Goal: Task Accomplishment & Management: Complete application form

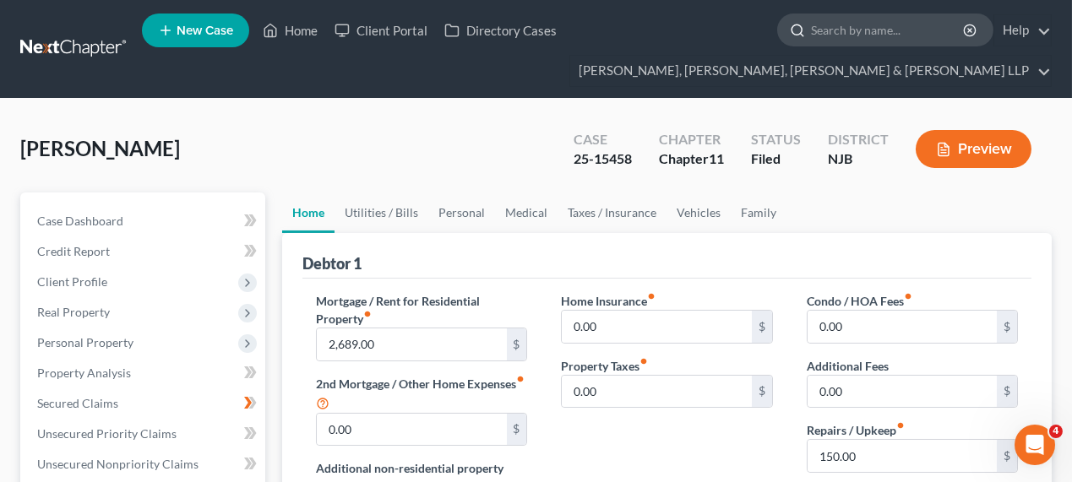
click at [878, 19] on input "search" at bounding box center [888, 29] width 155 height 31
type input "bombart"
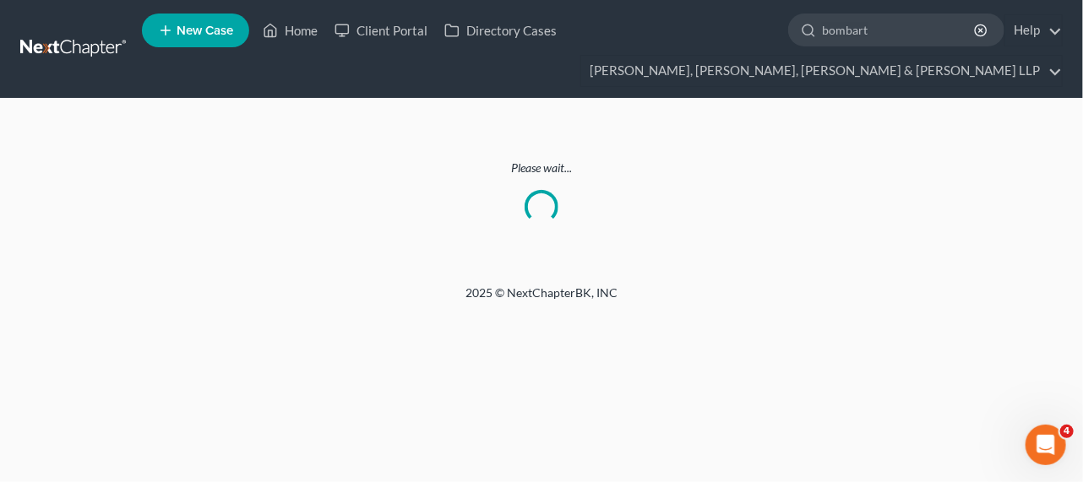
click at [742, 51] on ul "New Case Home Client Portal Directory Cases bombart - No Result - See all resul…" at bounding box center [602, 48] width 921 height 81
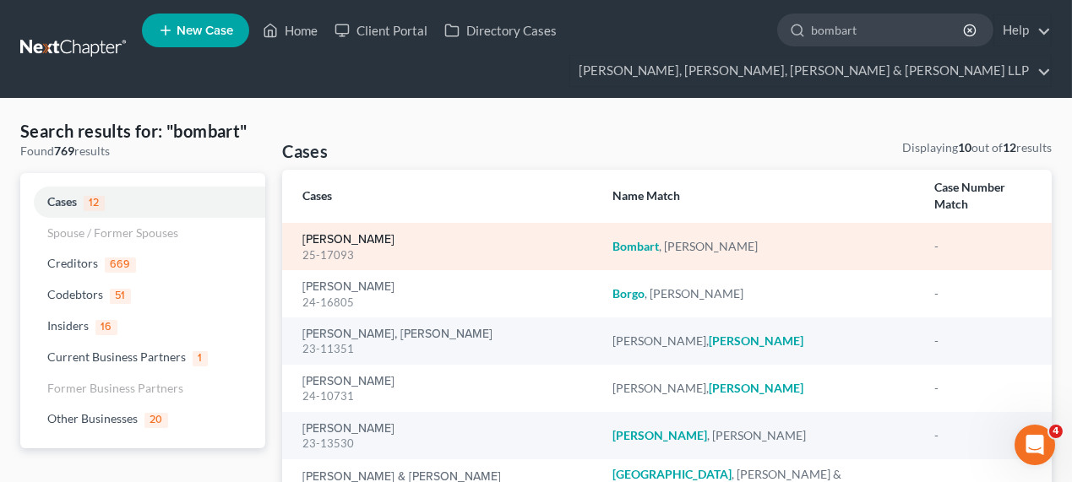
click at [342, 234] on link "[PERSON_NAME]" at bounding box center [348, 240] width 92 height 12
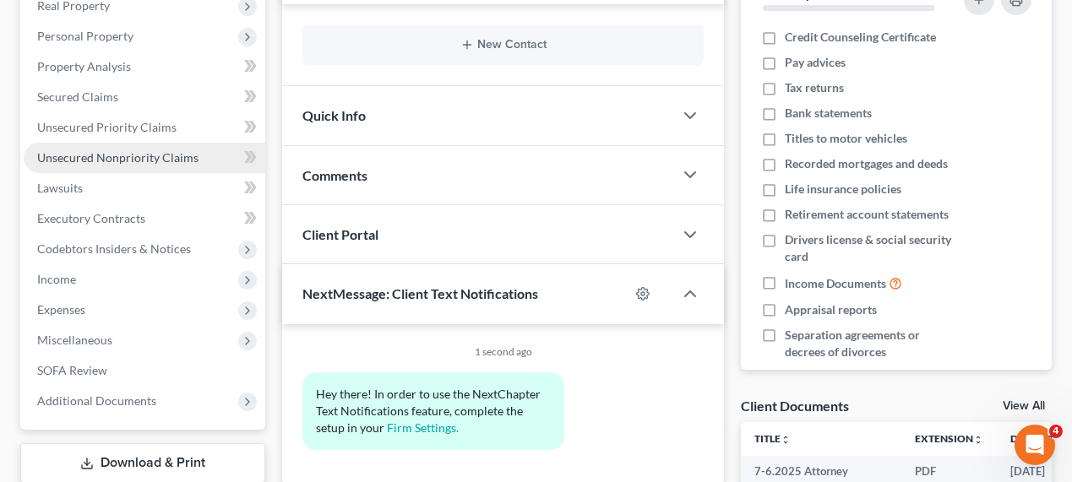
click at [118, 167] on link "Unsecured Nonpriority Claims" at bounding box center [145, 158] width 242 height 30
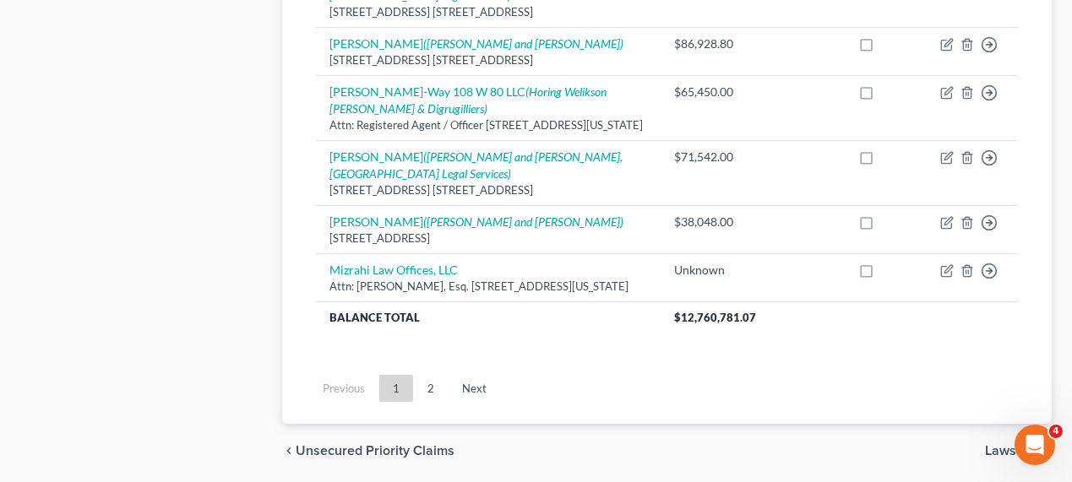
scroll to position [1766, 0]
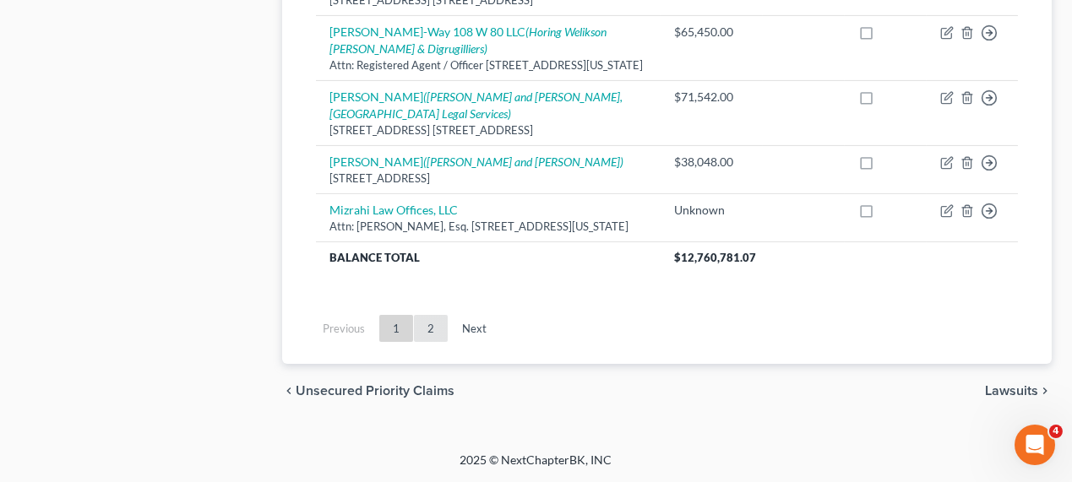
click at [436, 329] on link "2" at bounding box center [431, 328] width 34 height 27
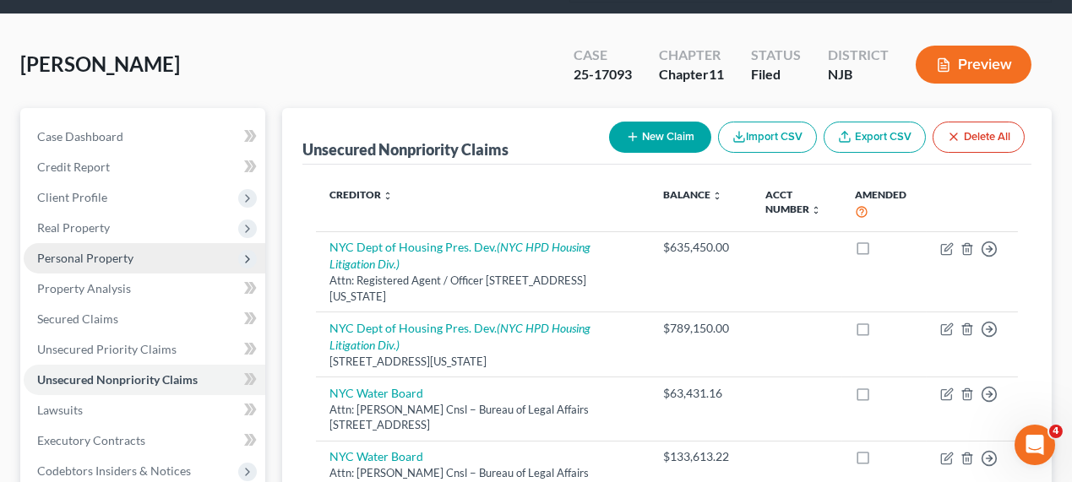
scroll to position [154, 0]
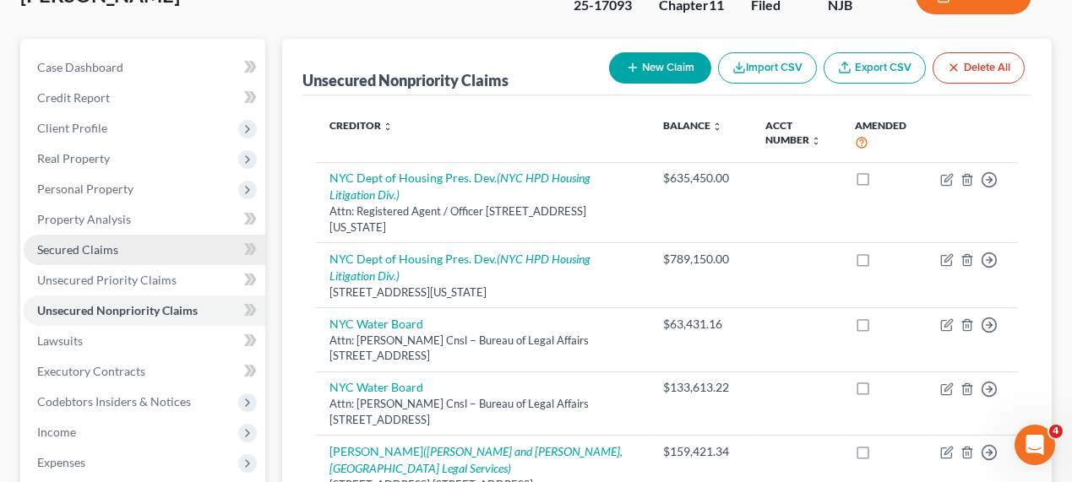
click at [105, 242] on span "Secured Claims" at bounding box center [77, 249] width 81 height 14
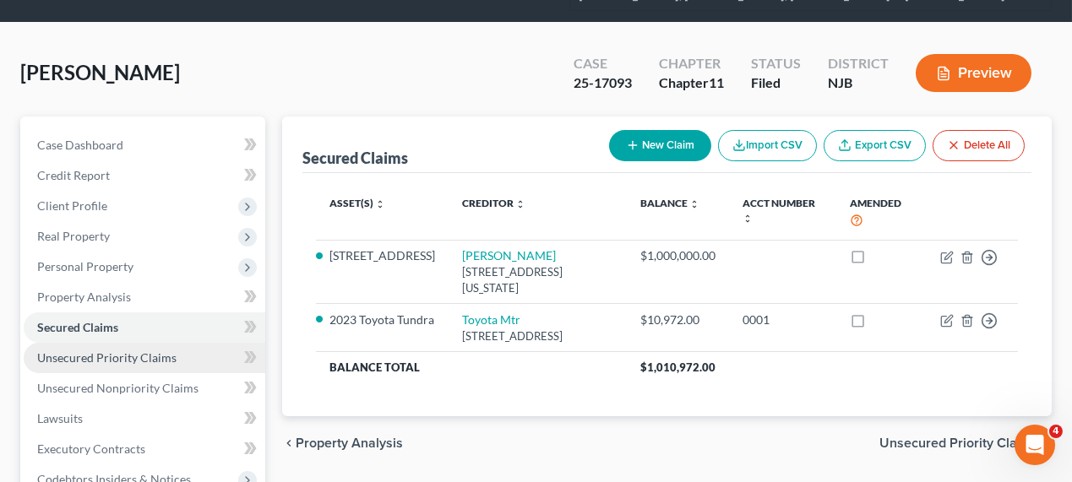
click at [106, 356] on span "Unsecured Priority Claims" at bounding box center [106, 357] width 139 height 14
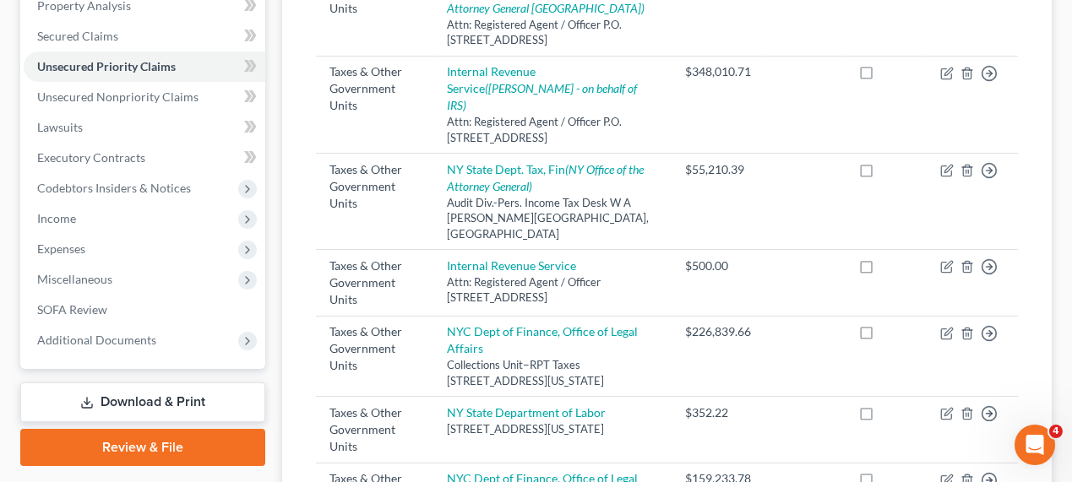
scroll to position [383, 0]
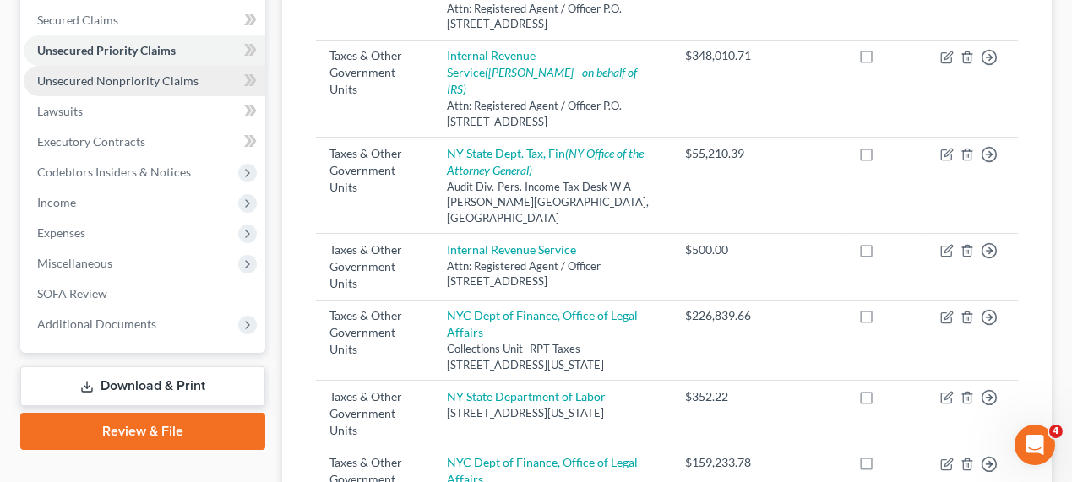
click at [145, 79] on span "Unsecured Nonpriority Claims" at bounding box center [117, 80] width 161 height 14
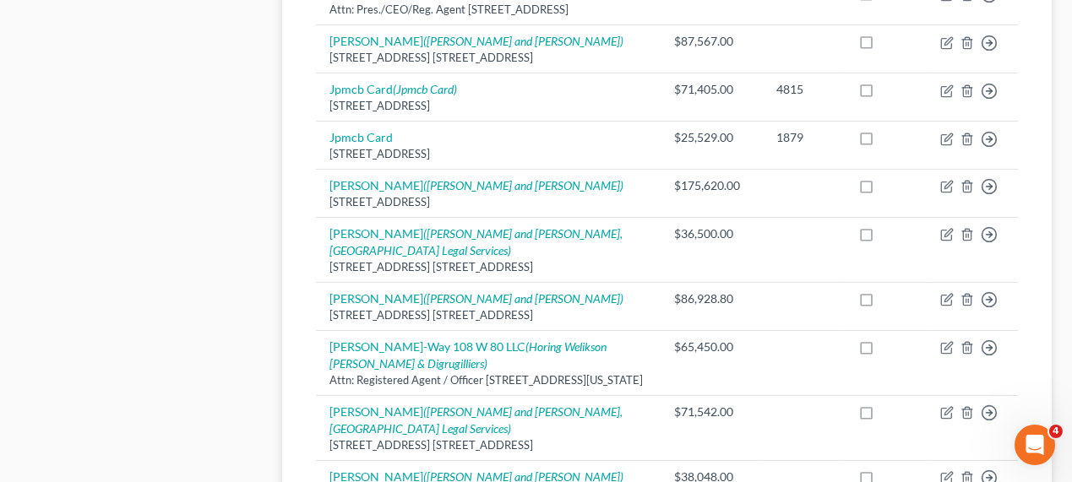
scroll to position [1766, 0]
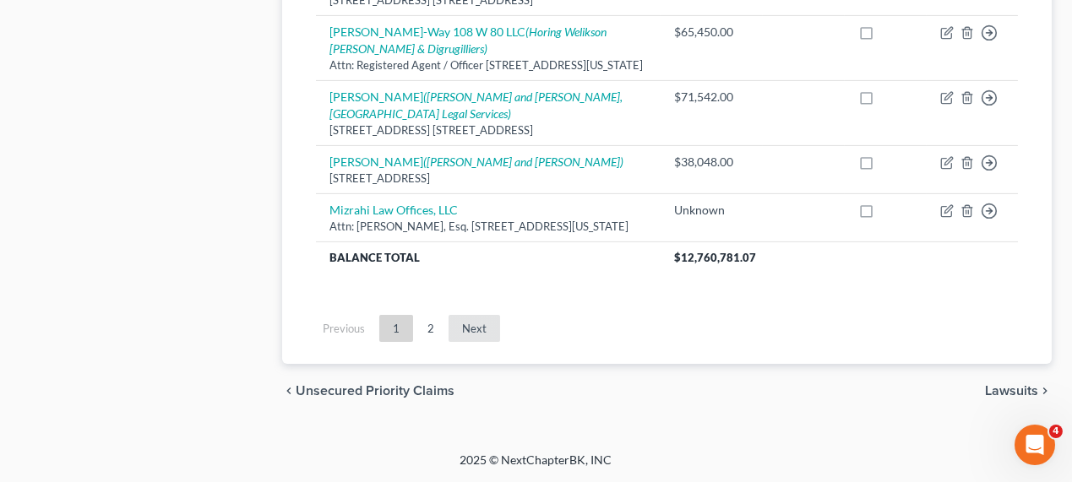
click at [460, 332] on link "Next" at bounding box center [474, 328] width 52 height 27
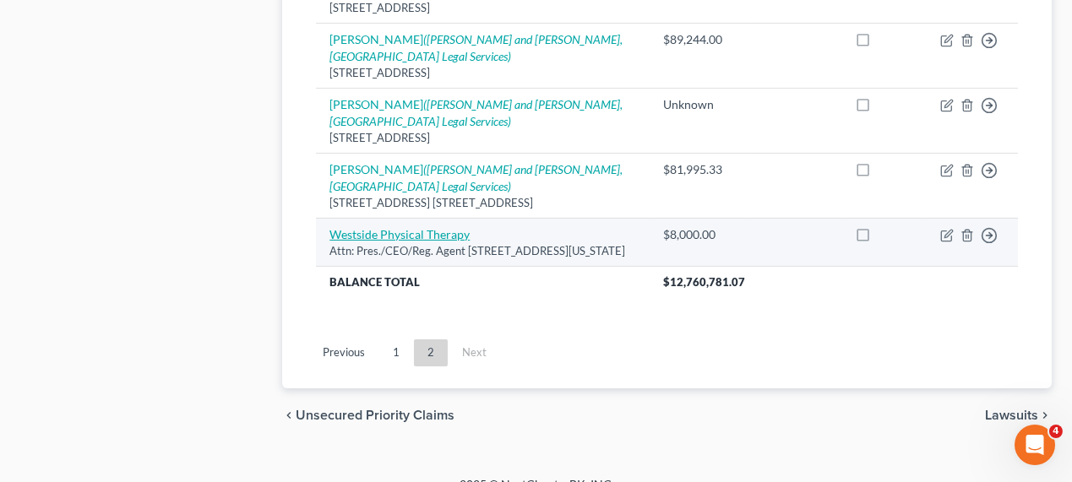
click at [425, 227] on link "Westside Physical Therapy" at bounding box center [399, 234] width 140 height 14
select select "35"
select select "0"
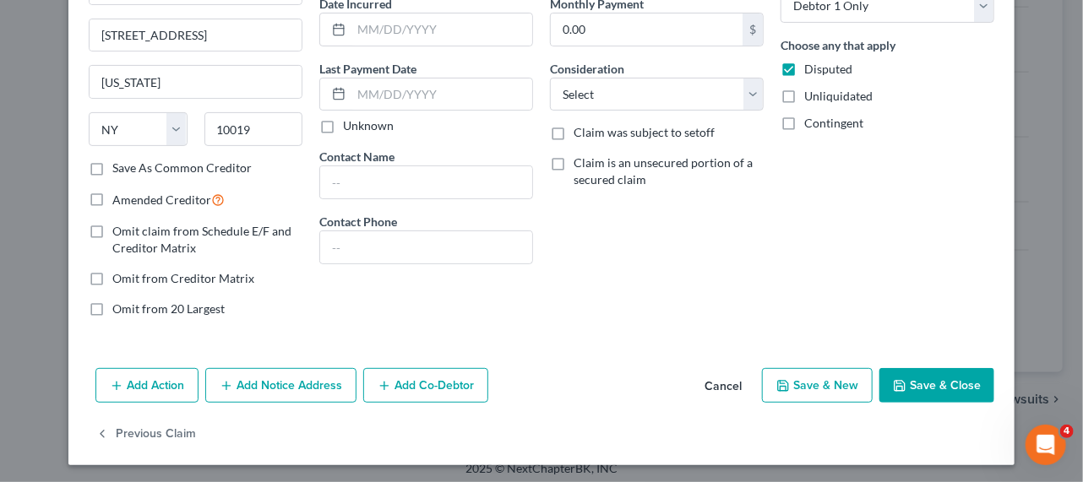
scroll to position [0, 0]
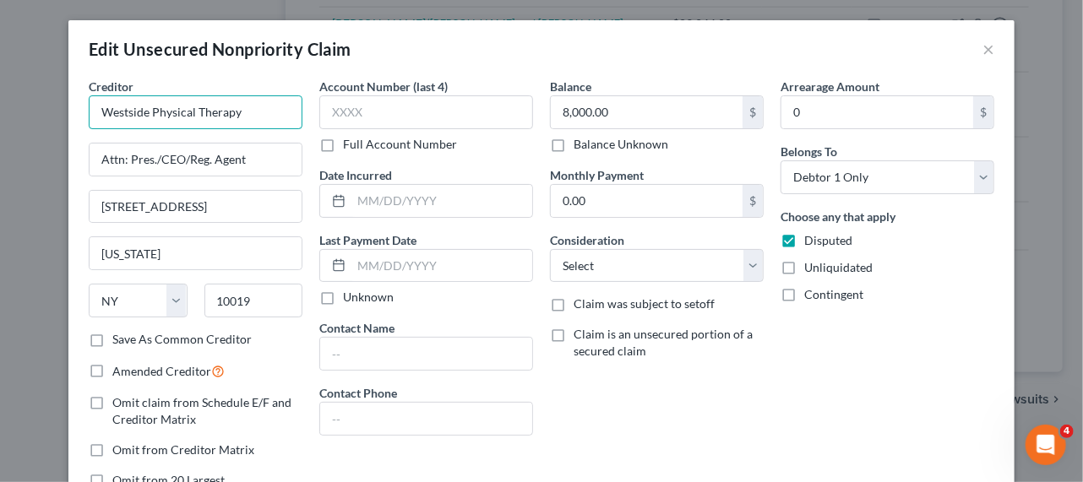
drag, startPoint x: 258, startPoint y: 115, endPoint x: 76, endPoint y: 111, distance: 181.6
click at [80, 111] on div "Creditor * Westside Physical Therapy Attn: Pres./CEO/Reg. Agent 244 West 54th S…" at bounding box center [195, 290] width 231 height 425
drag, startPoint x: 270, startPoint y: 204, endPoint x: 88, endPoint y: 213, distance: 182.6
click at [90, 213] on input "244 West 54th St. Ste 1002" at bounding box center [196, 207] width 212 height 32
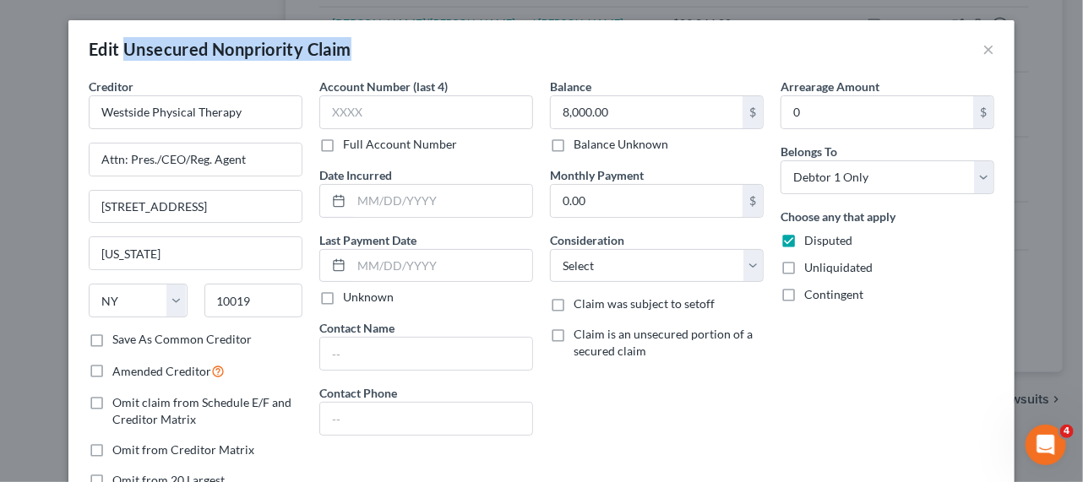
drag, startPoint x: 347, startPoint y: 52, endPoint x: 122, endPoint y: 51, distance: 225.5
click at [122, 51] on div "Edit Unsecured Nonpriority Claim" at bounding box center [220, 49] width 263 height 24
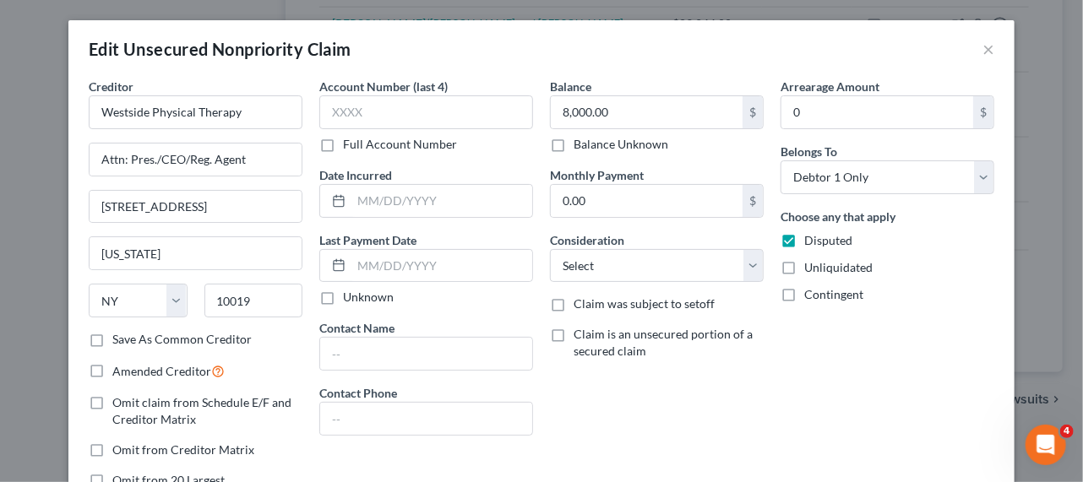
click at [611, 408] on div "Balance 8,000.00 $ Balance Unknown Balance Undetermined 8,000.00 $ Balance Unkn…" at bounding box center [656, 290] width 231 height 425
click at [272, 118] on input "Westside Physical Therapy" at bounding box center [196, 112] width 214 height 34
click at [986, 53] on button "×" at bounding box center [988, 49] width 12 height 20
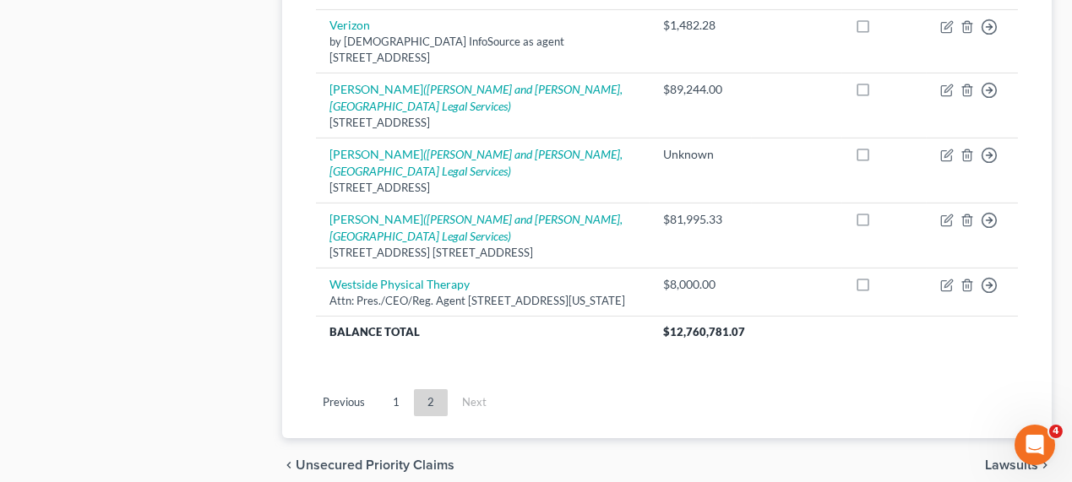
scroll to position [1050, 0]
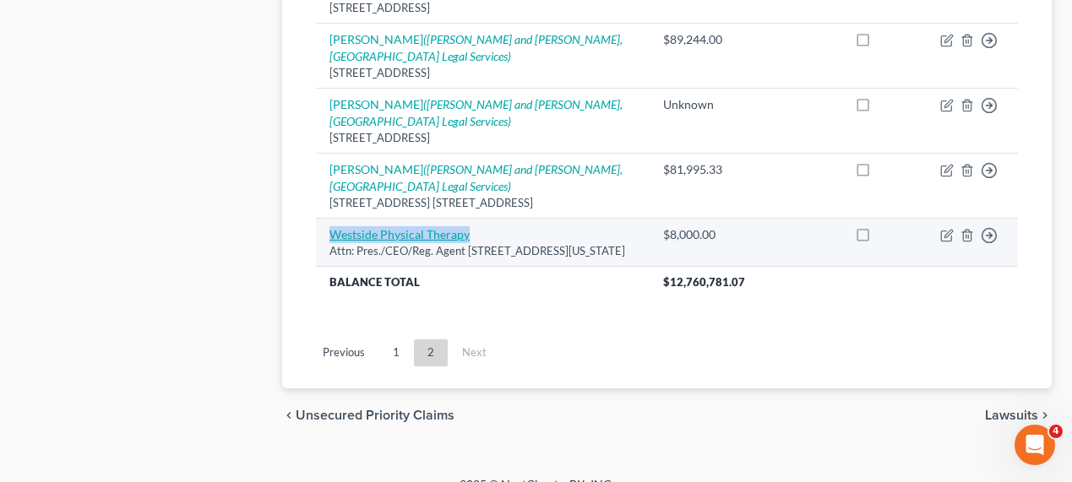
drag, startPoint x: 484, startPoint y: 201, endPoint x: 329, endPoint y: 193, distance: 154.8
click at [329, 218] on td "Westside Physical Therapy Attn: Pres./CEO/Reg. Agent 244 West 54th St. Ste 1002…" at bounding box center [483, 242] width 334 height 48
copy link "Westside Physical Therapy"
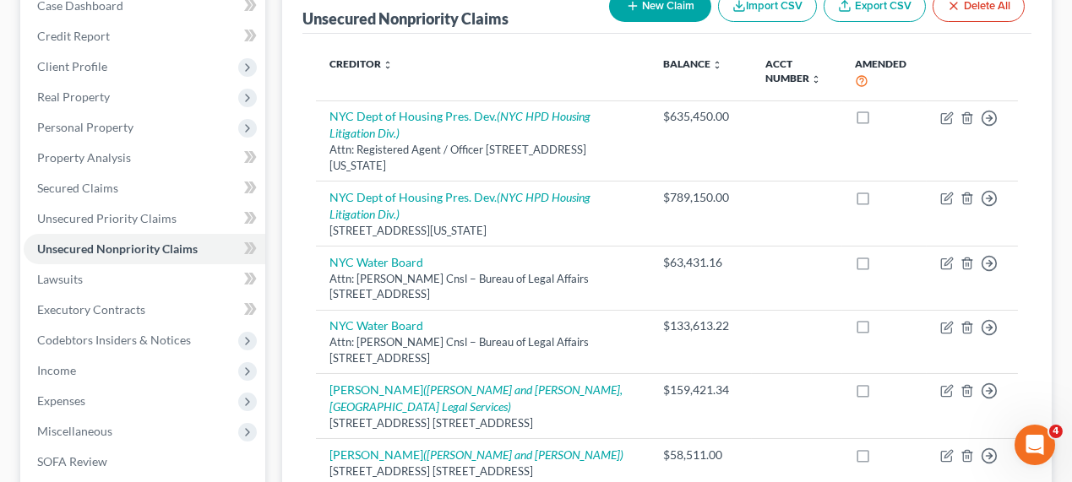
scroll to position [0, 0]
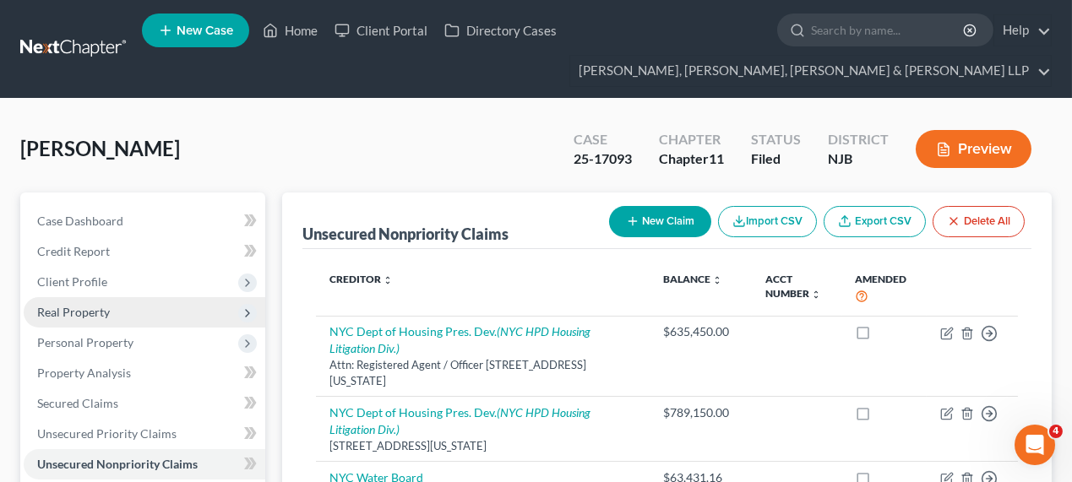
click at [90, 323] on span "Real Property" at bounding box center [145, 312] width 242 height 30
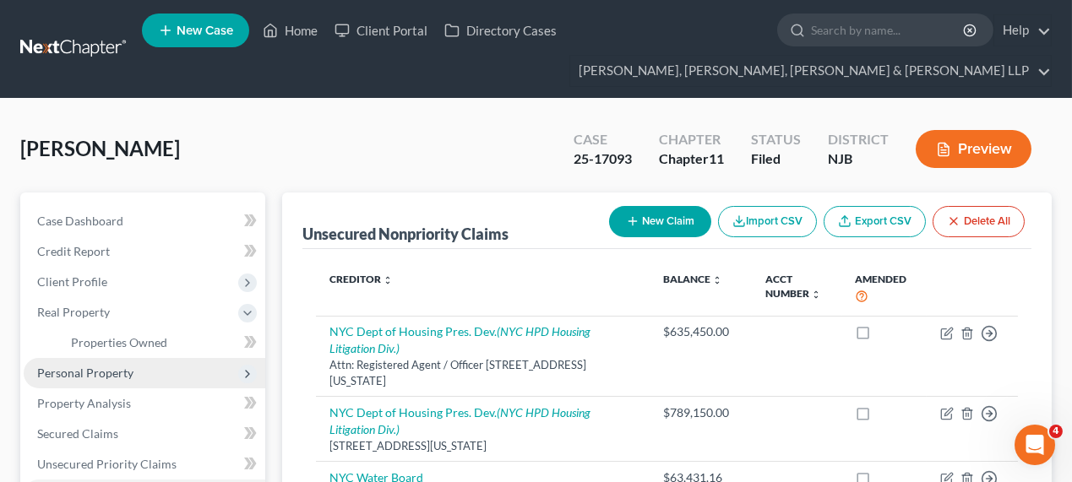
click at [95, 368] on span "Personal Property" at bounding box center [85, 373] width 96 height 14
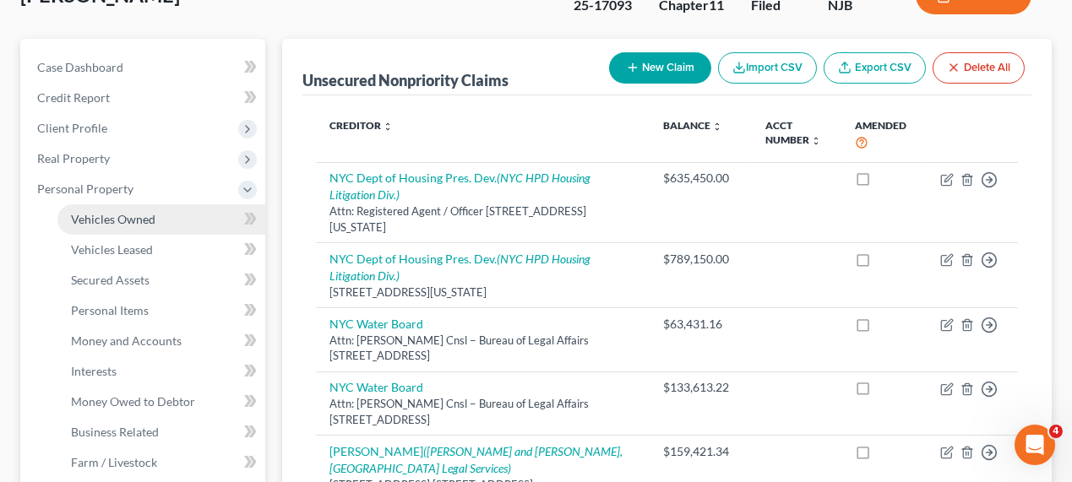
click at [144, 220] on span "Vehicles Owned" at bounding box center [113, 219] width 84 height 14
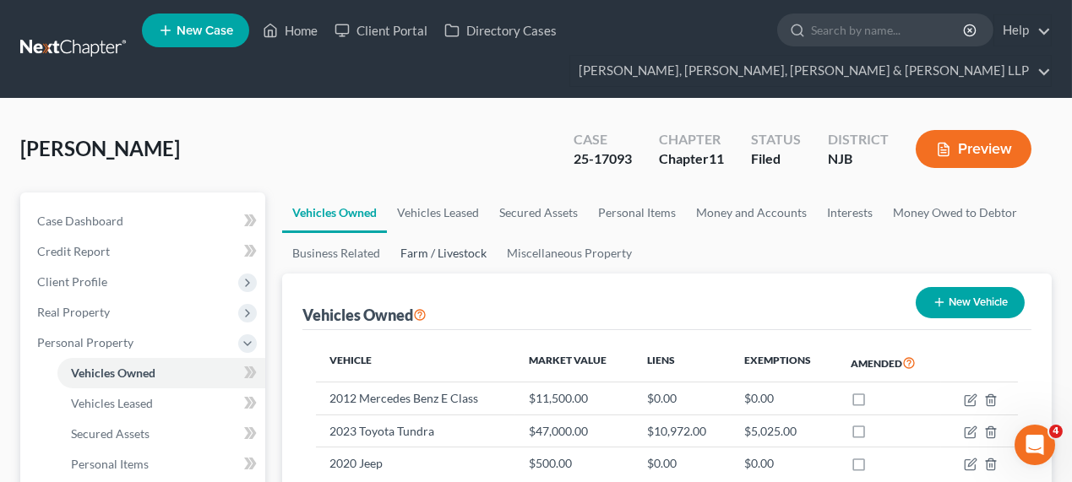
scroll to position [154, 0]
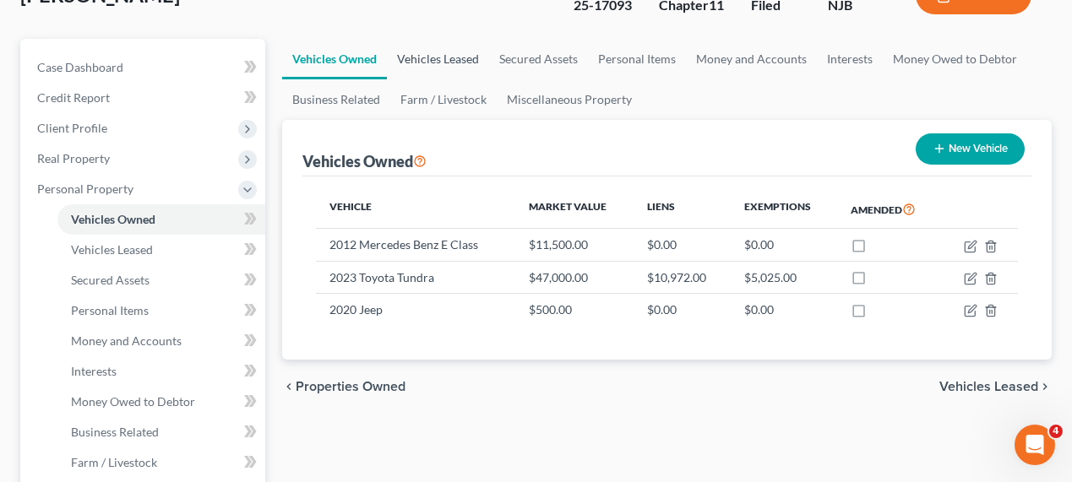
click at [463, 56] on link "Vehicles Leased" at bounding box center [438, 59] width 102 height 41
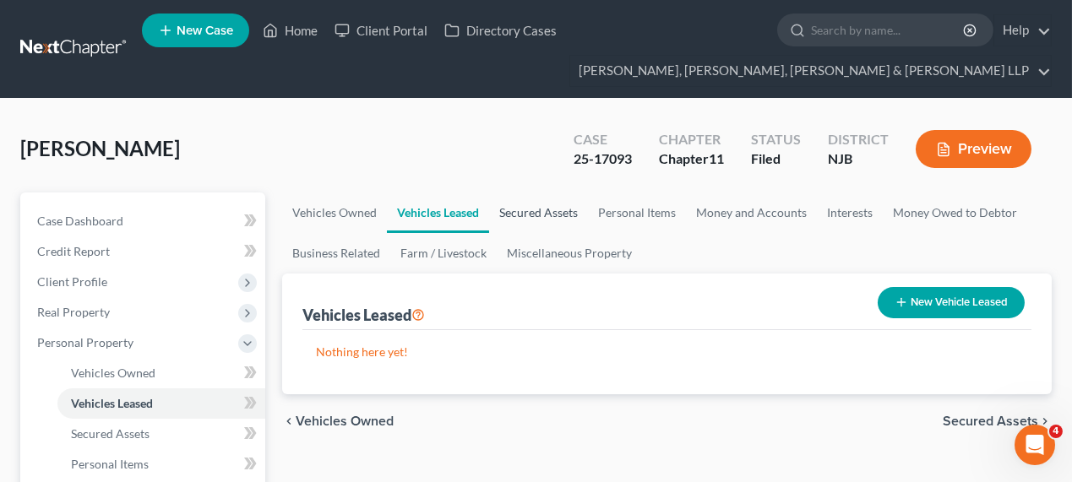
click at [517, 203] on link "Secured Assets" at bounding box center [538, 213] width 99 height 41
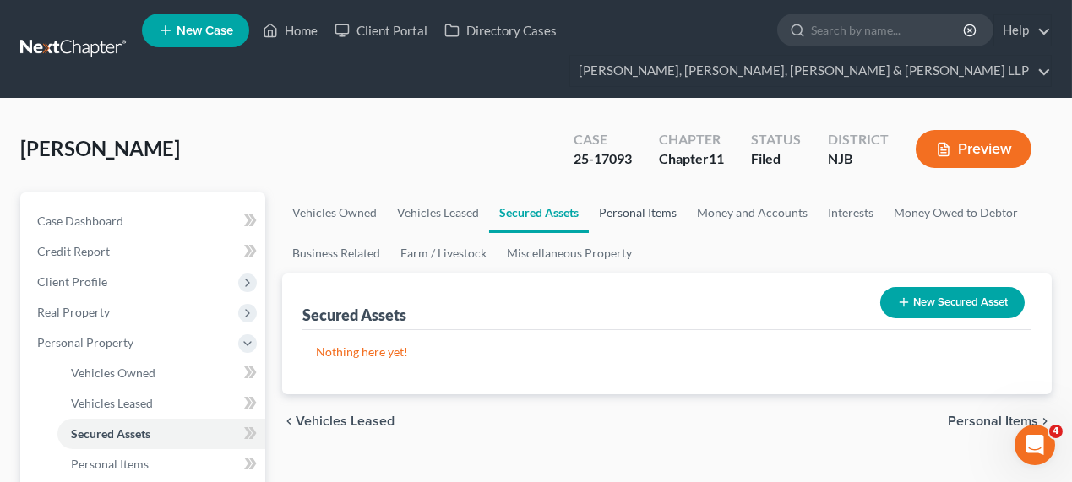
click at [660, 224] on link "Personal Items" at bounding box center [638, 213] width 98 height 41
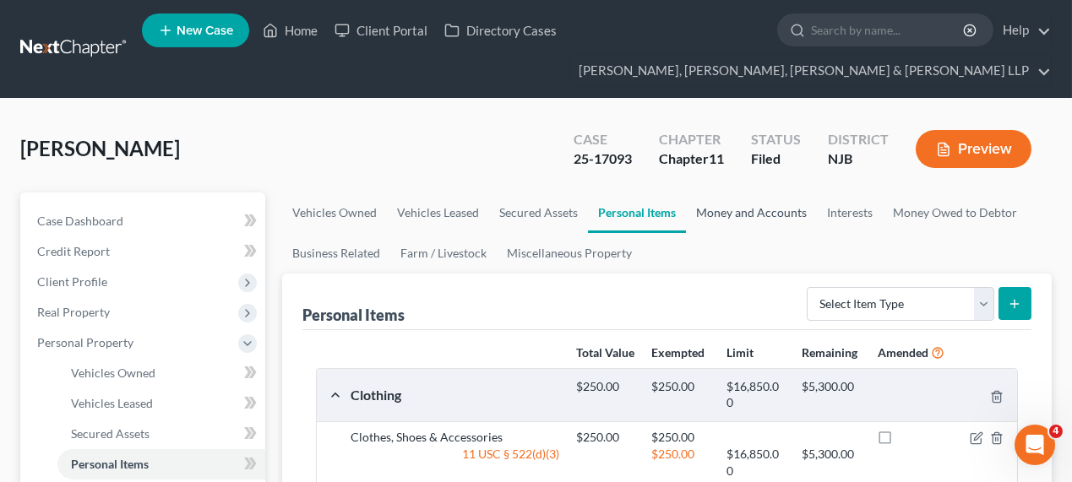
click at [765, 204] on link "Money and Accounts" at bounding box center [751, 213] width 131 height 41
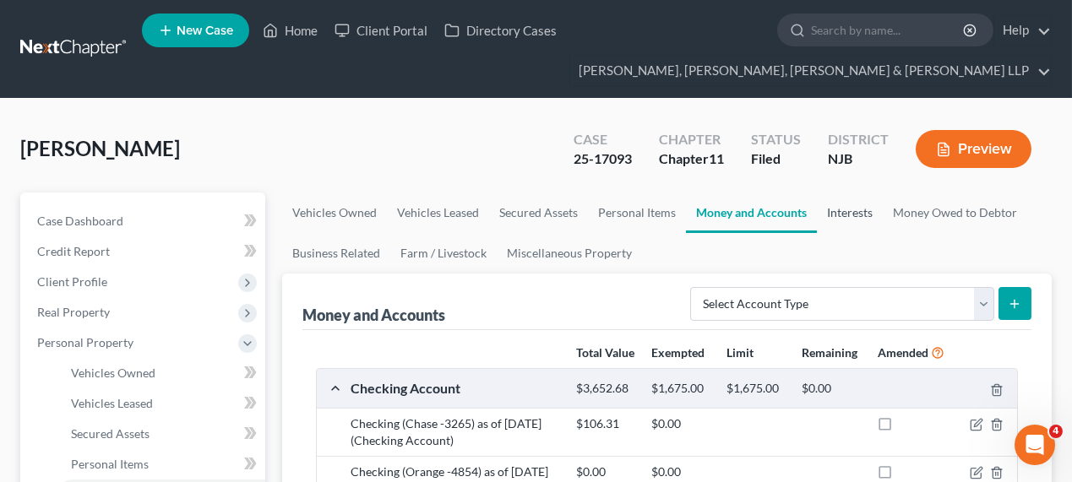
click at [834, 218] on link "Interests" at bounding box center [850, 213] width 66 height 41
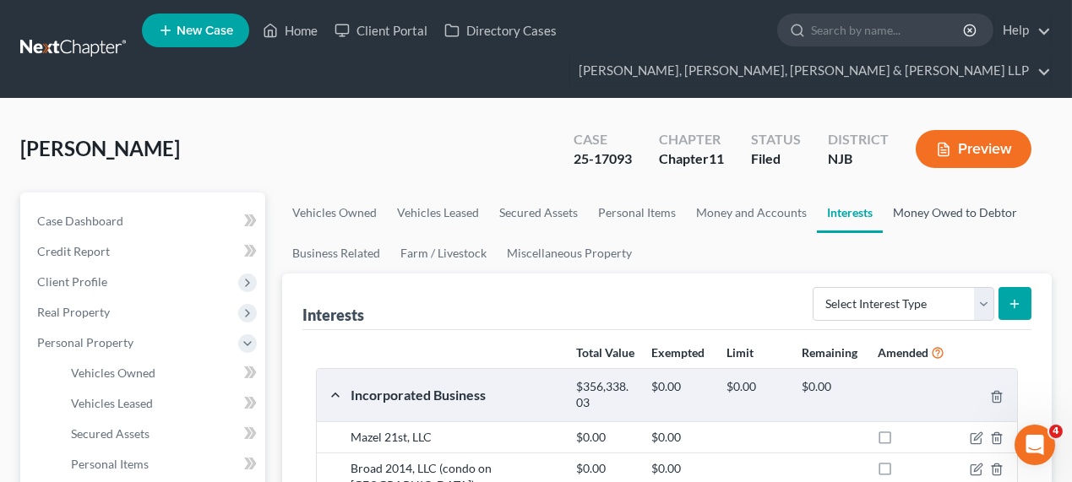
click at [914, 215] on link "Money Owed to Debtor" at bounding box center [955, 213] width 144 height 41
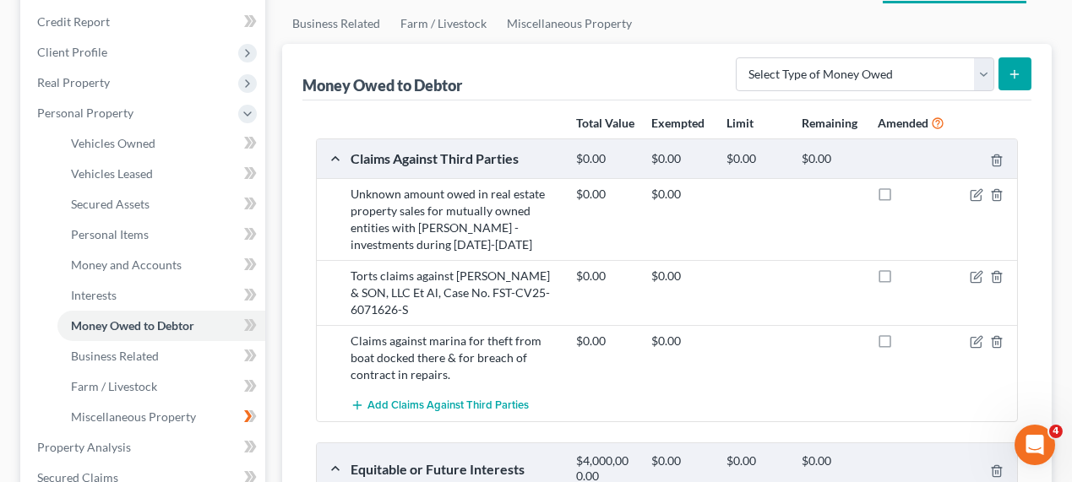
scroll to position [76, 0]
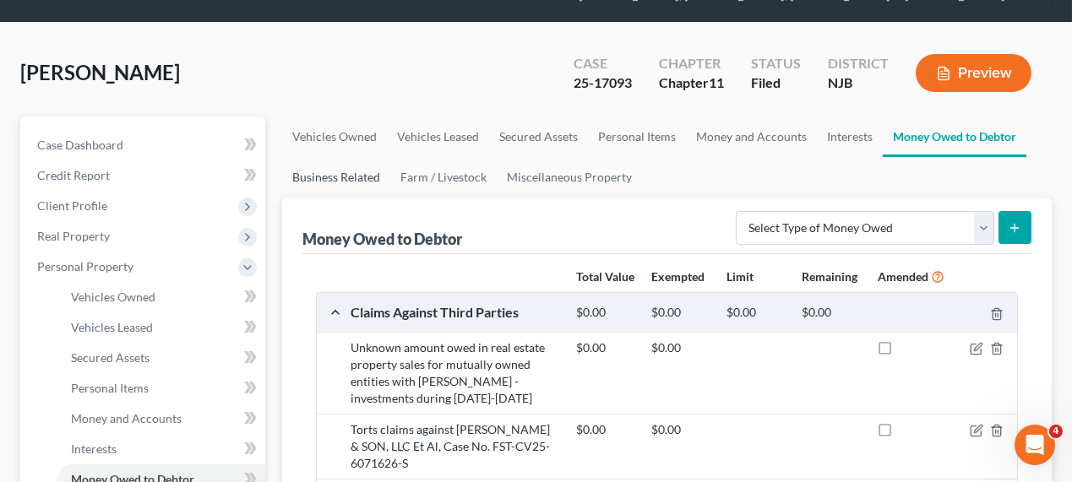
click at [338, 187] on link "Business Related" at bounding box center [336, 177] width 108 height 41
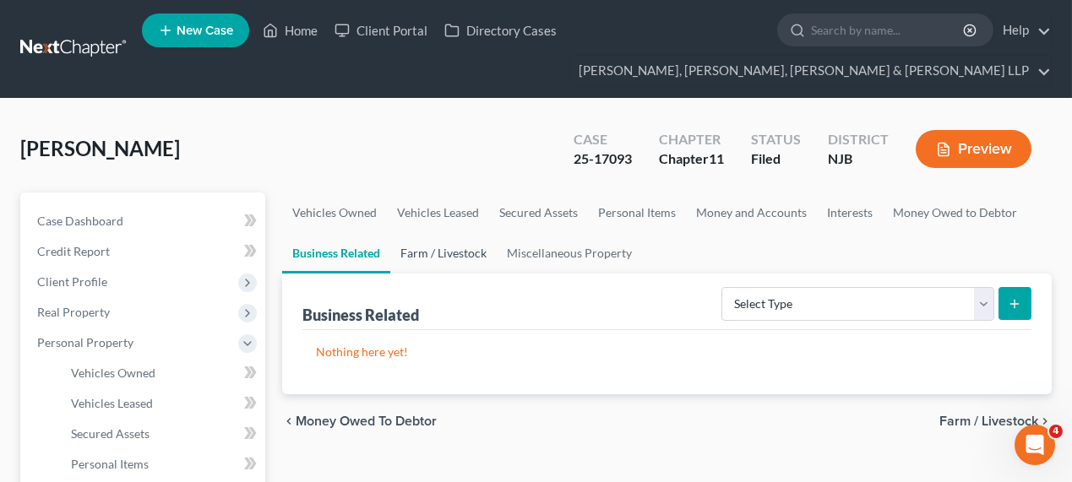
click at [435, 251] on link "Farm / Livestock" at bounding box center [443, 253] width 106 height 41
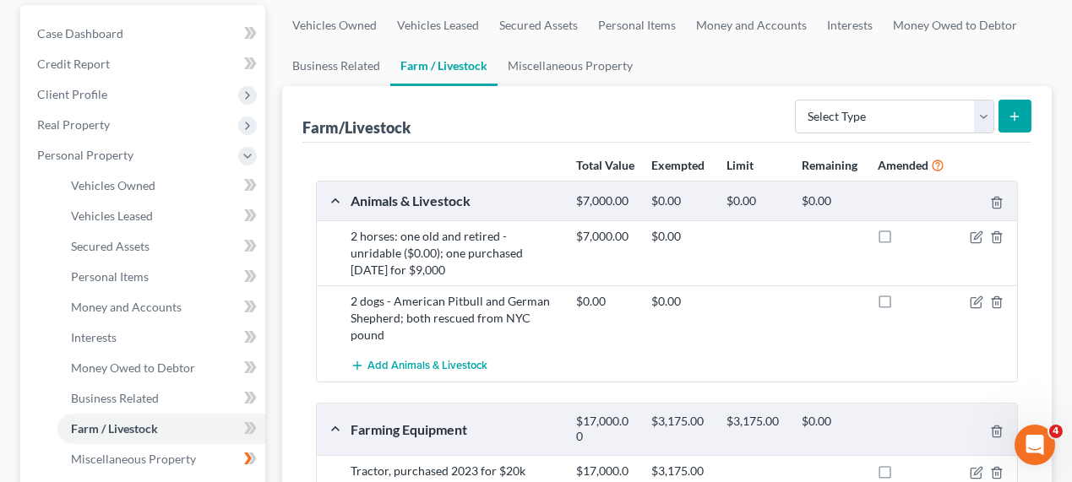
scroll to position [154, 0]
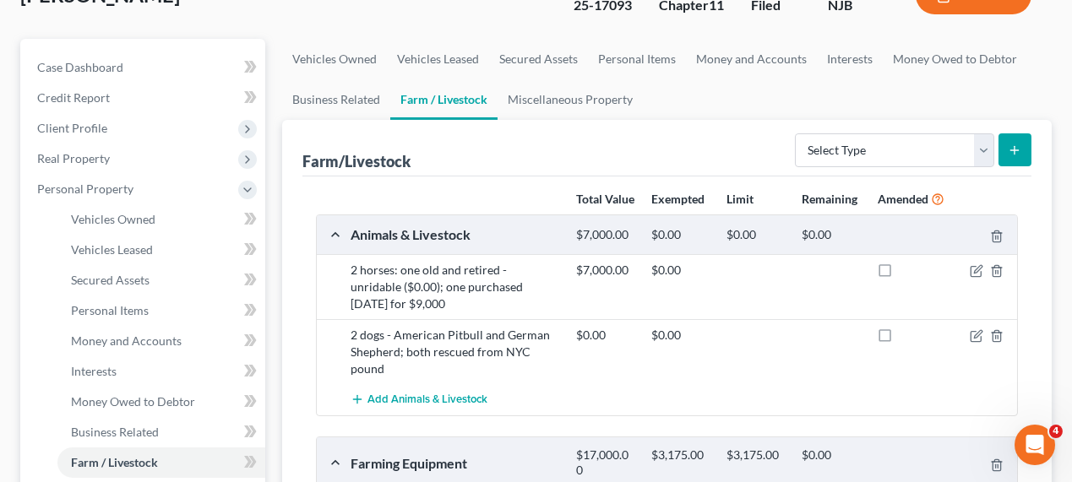
click at [570, 127] on div "Farm/Livestock Select Type Animals & Livestock Crops: Growing or Harvested Farm…" at bounding box center [666, 148] width 729 height 57
click at [578, 100] on link "Miscellaneous Property" at bounding box center [569, 99] width 145 height 41
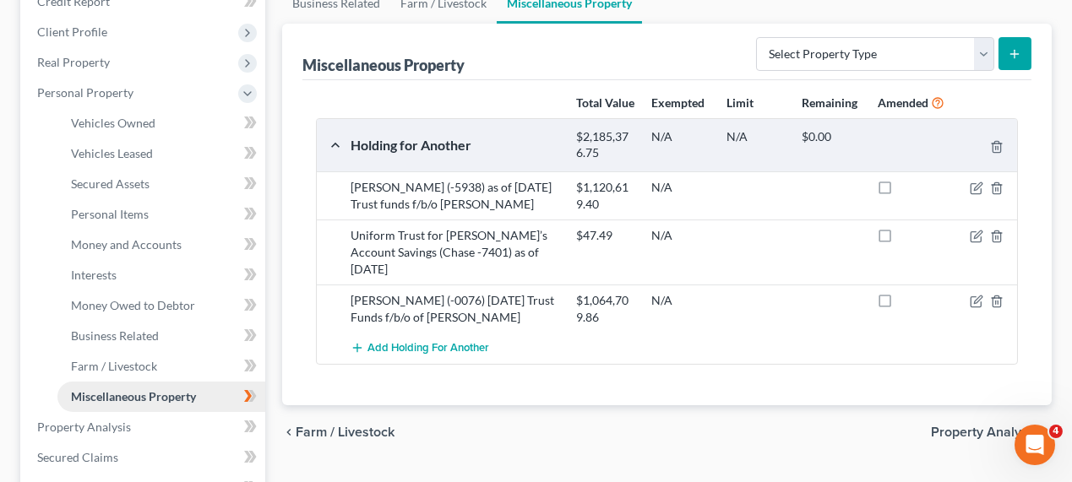
scroll to position [154, 0]
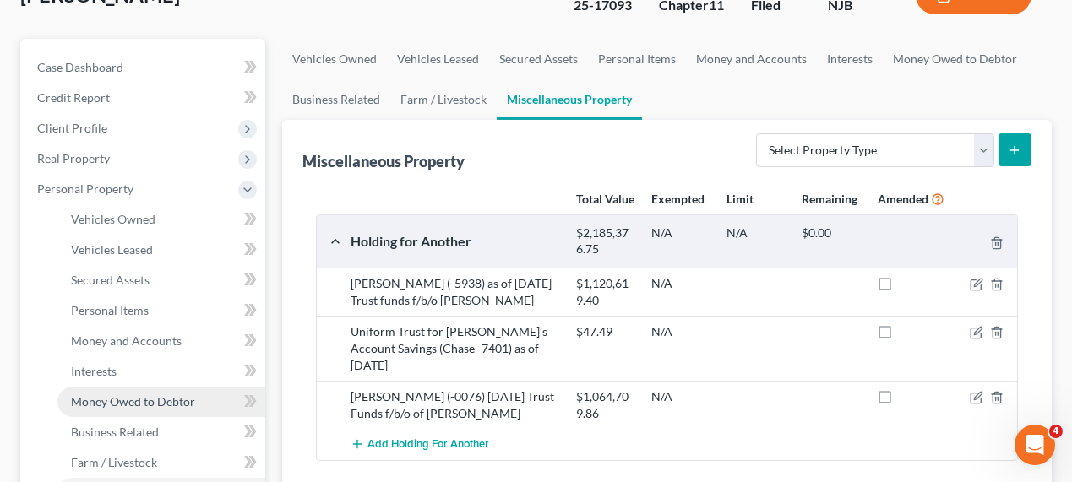
click at [143, 411] on link "Money Owed to Debtor" at bounding box center [161, 402] width 208 height 30
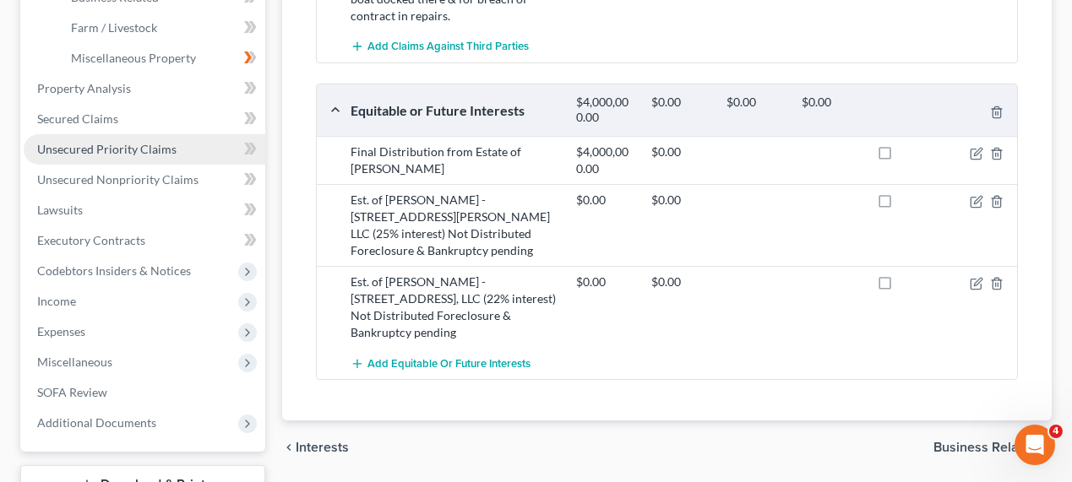
scroll to position [614, 0]
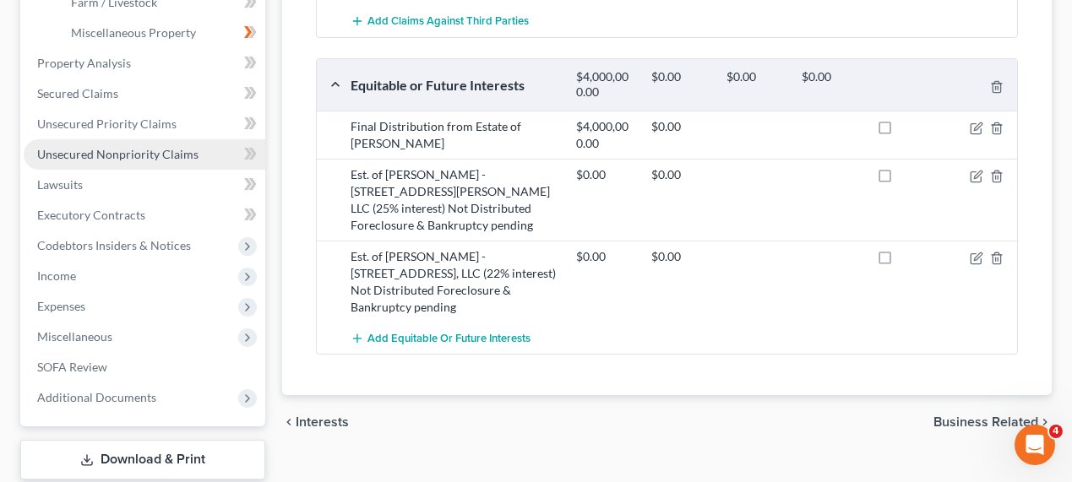
click at [150, 154] on span "Unsecured Nonpriority Claims" at bounding box center [117, 154] width 161 height 14
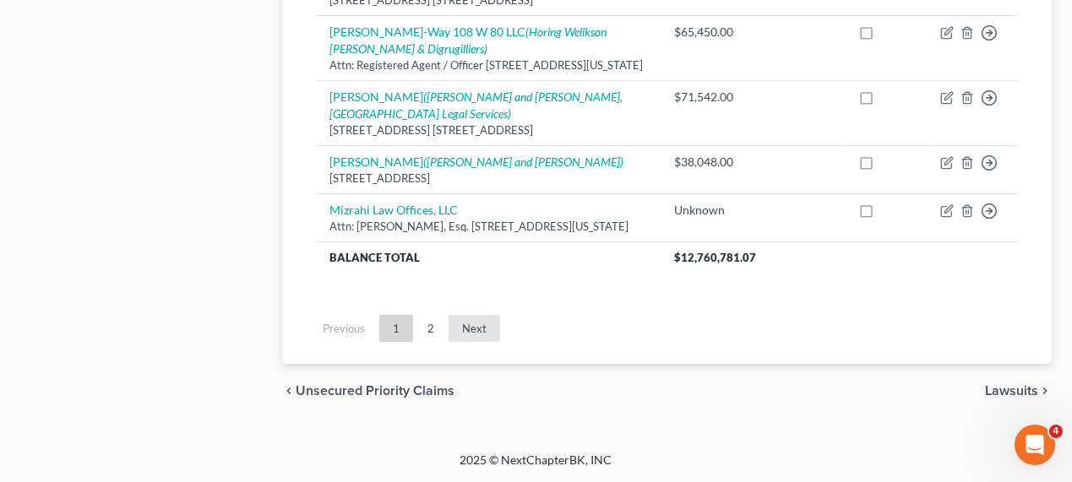
click at [469, 329] on link "Next" at bounding box center [474, 328] width 52 height 27
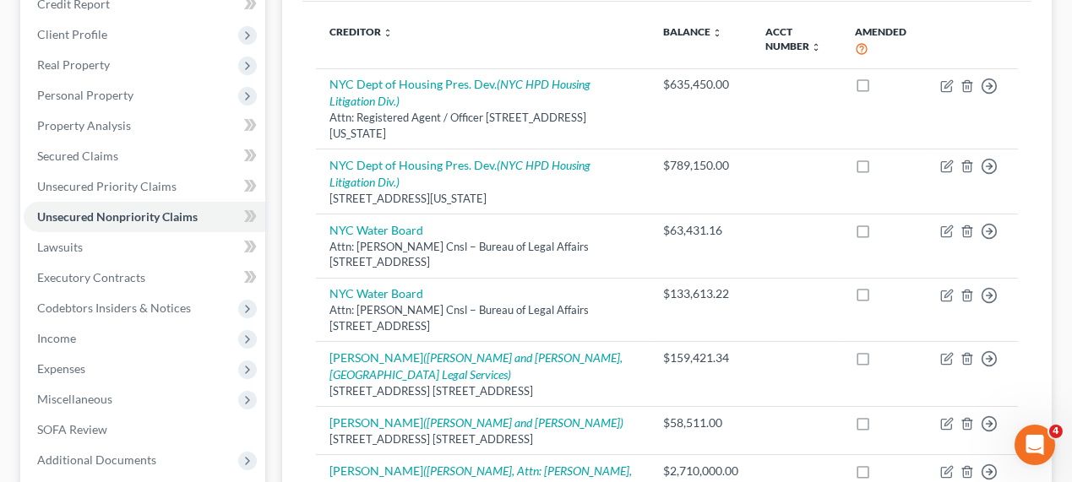
scroll to position [204, 0]
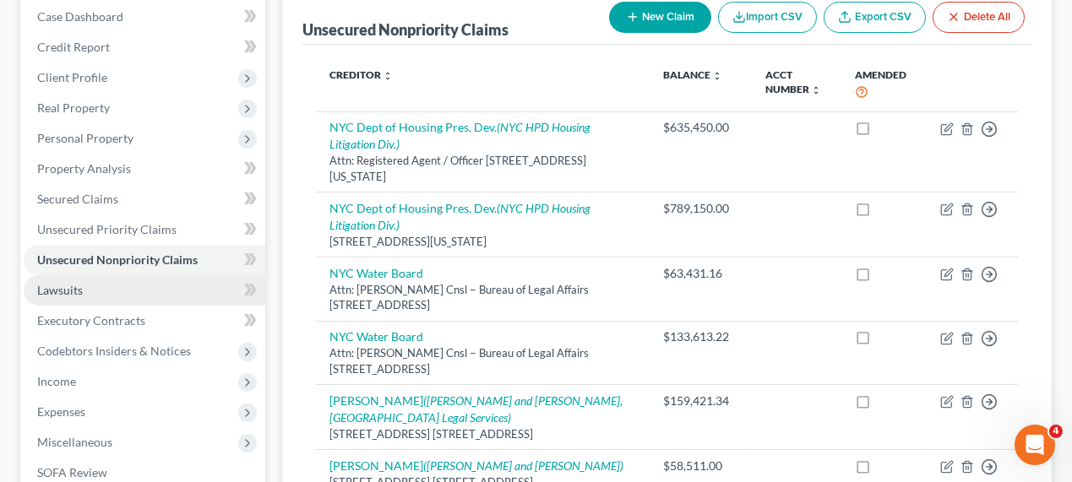
click at [37, 287] on span "Lawsuits" at bounding box center [60, 290] width 46 height 14
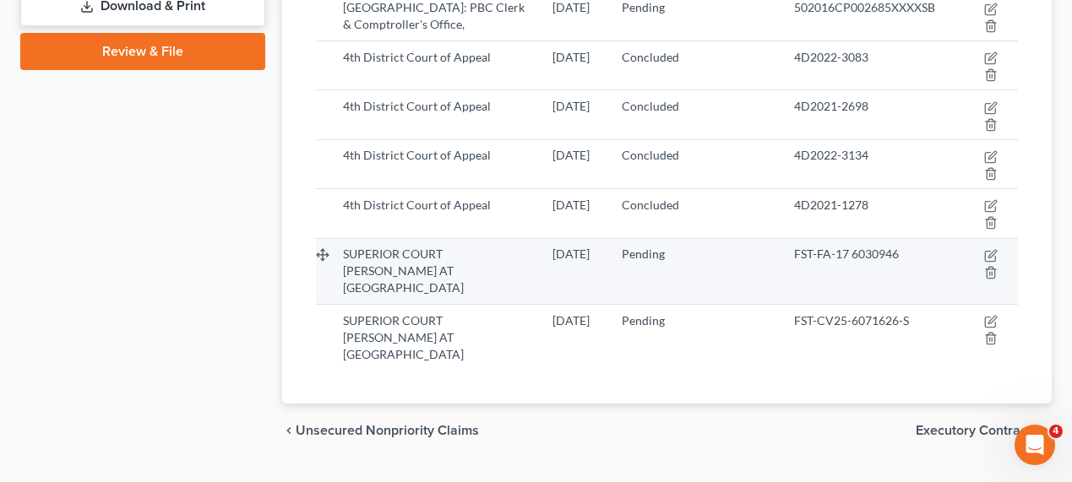
scroll to position [225, 0]
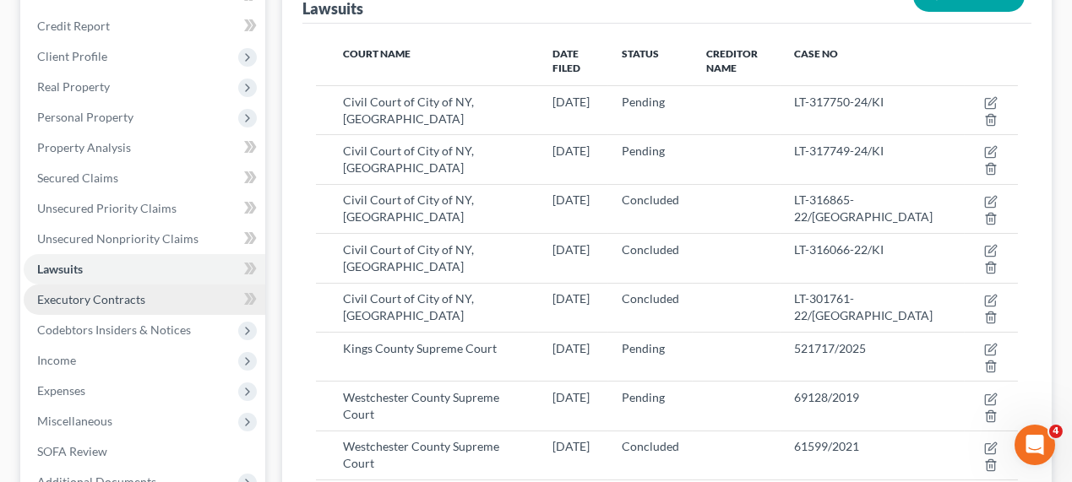
click at [172, 296] on link "Executory Contracts" at bounding box center [145, 300] width 242 height 30
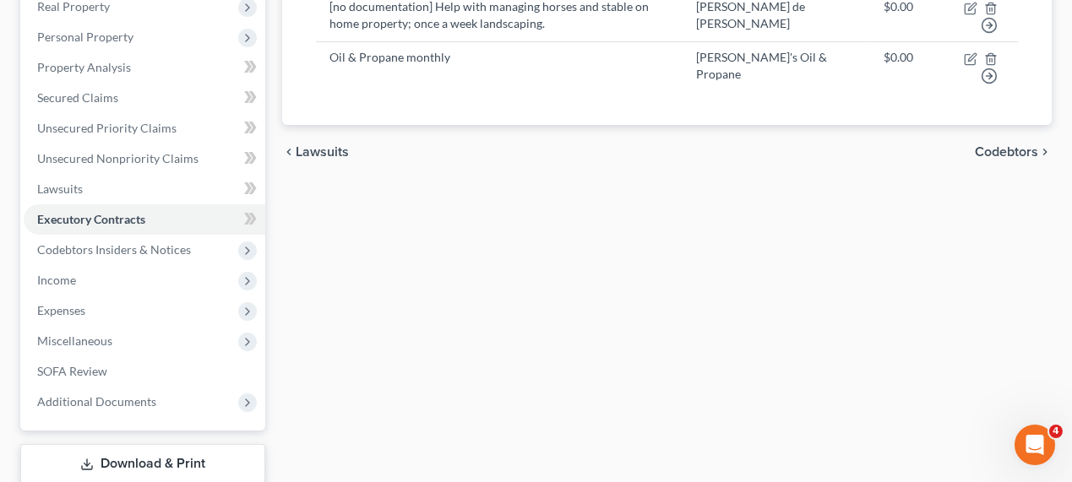
scroll to position [307, 0]
click at [122, 256] on span "Codebtors Insiders & Notices" at bounding box center [145, 249] width 242 height 30
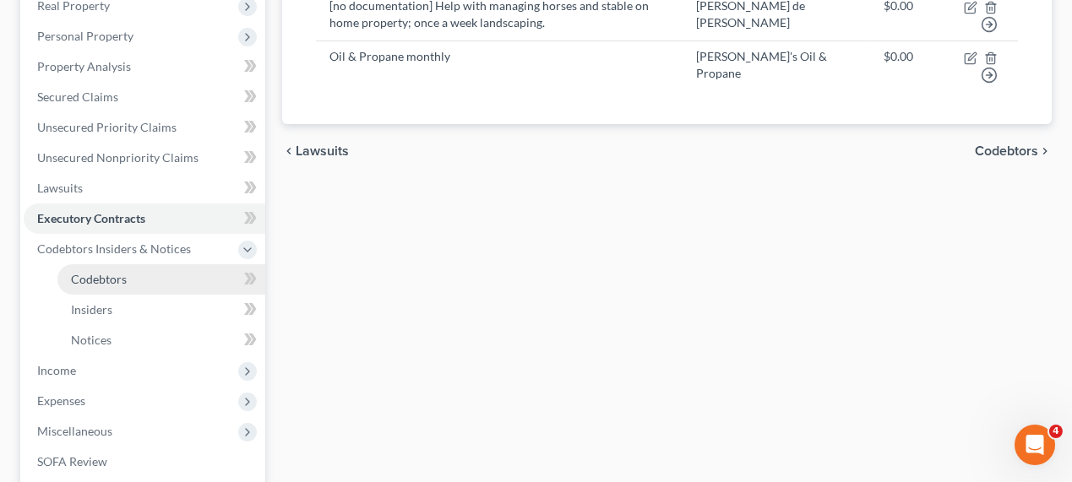
click at [163, 278] on link "Codebtors" at bounding box center [161, 279] width 208 height 30
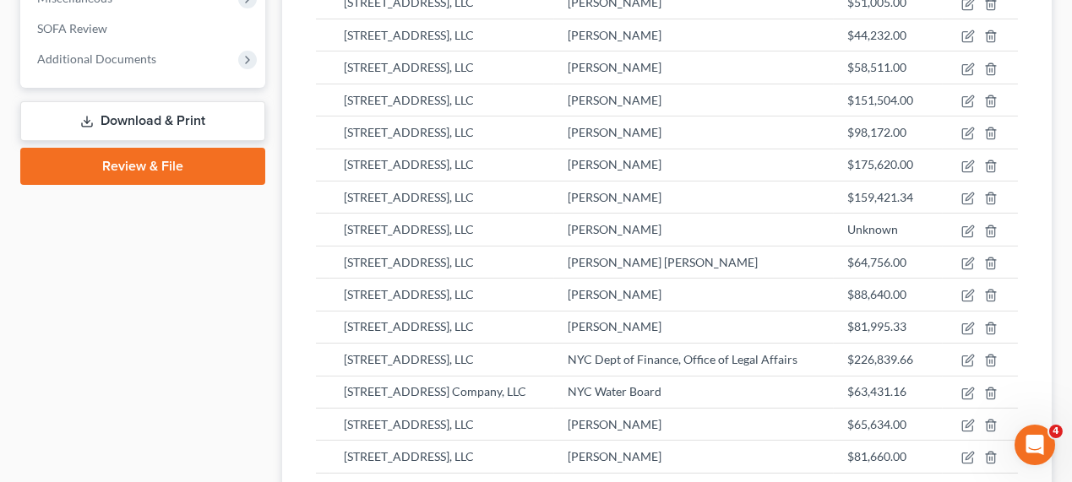
scroll to position [402, 0]
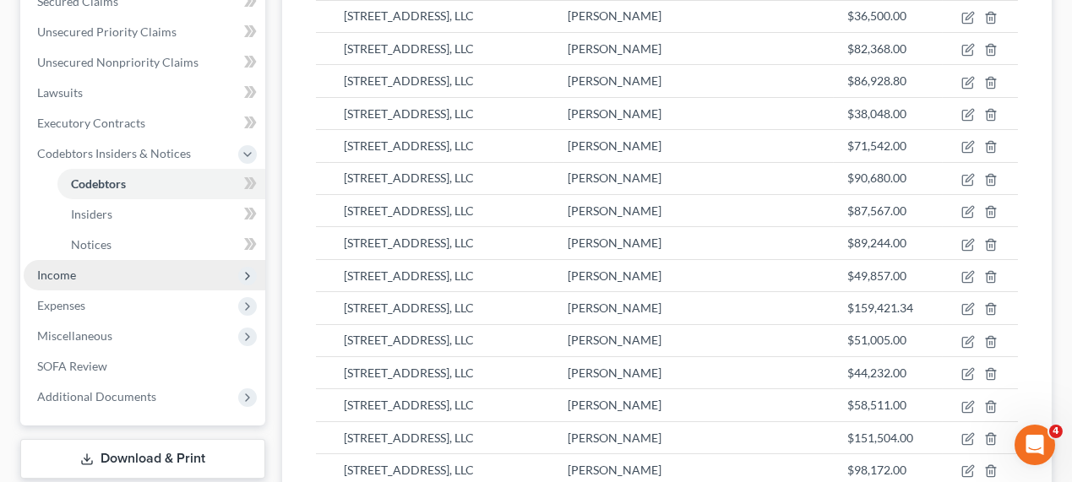
click at [118, 273] on span "Income" at bounding box center [145, 275] width 242 height 30
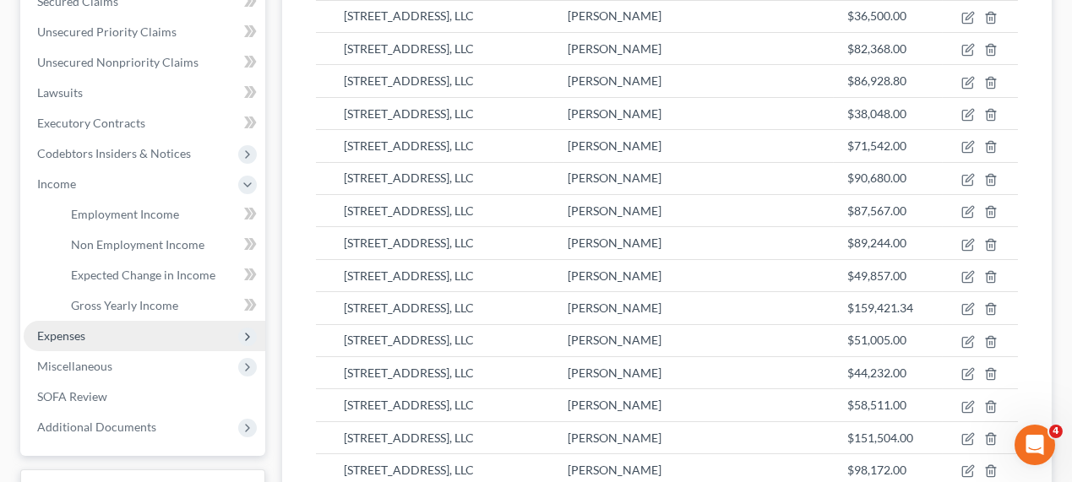
click at [127, 339] on span "Expenses" at bounding box center [145, 336] width 242 height 30
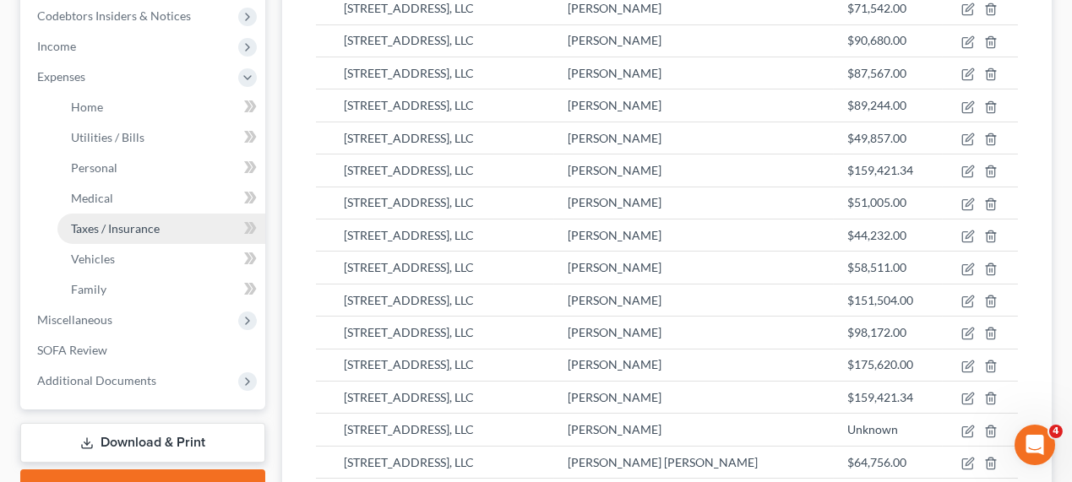
scroll to position [556, 0]
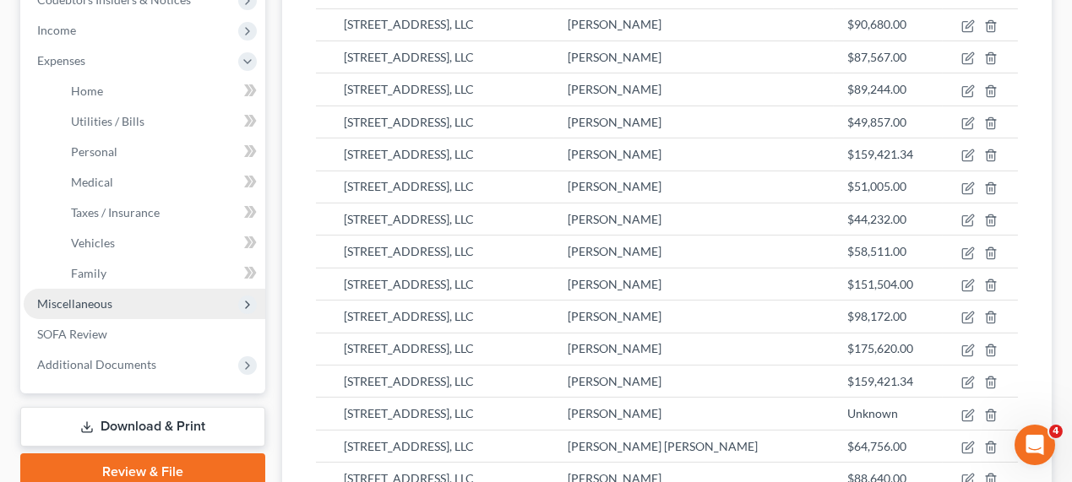
click at [167, 304] on span "Miscellaneous" at bounding box center [145, 304] width 242 height 30
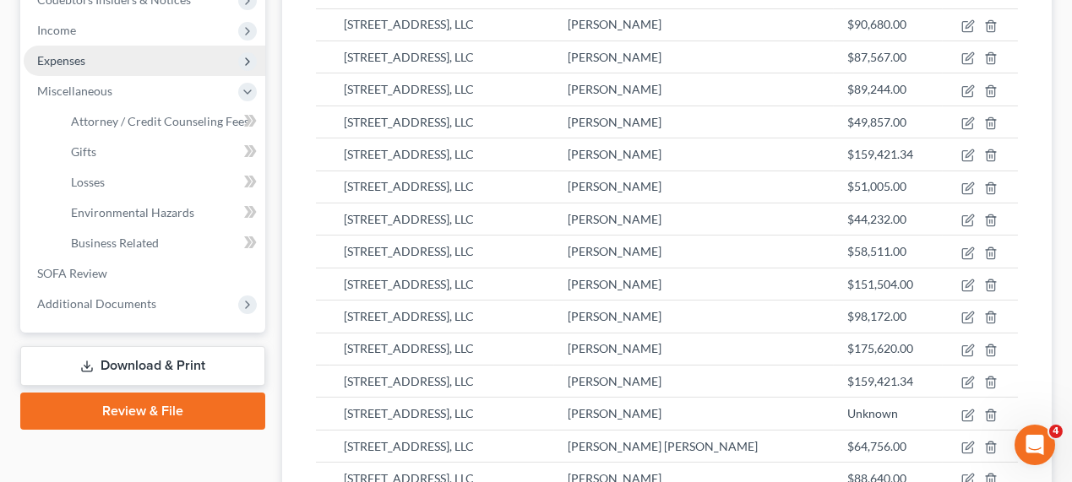
click at [124, 61] on span "Expenses" at bounding box center [145, 61] width 242 height 30
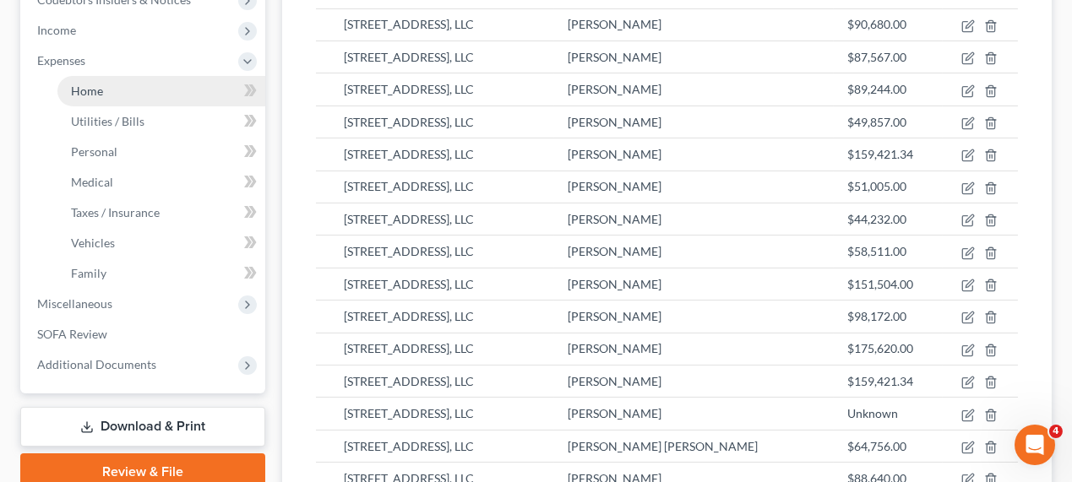
click at [130, 88] on link "Home" at bounding box center [161, 91] width 208 height 30
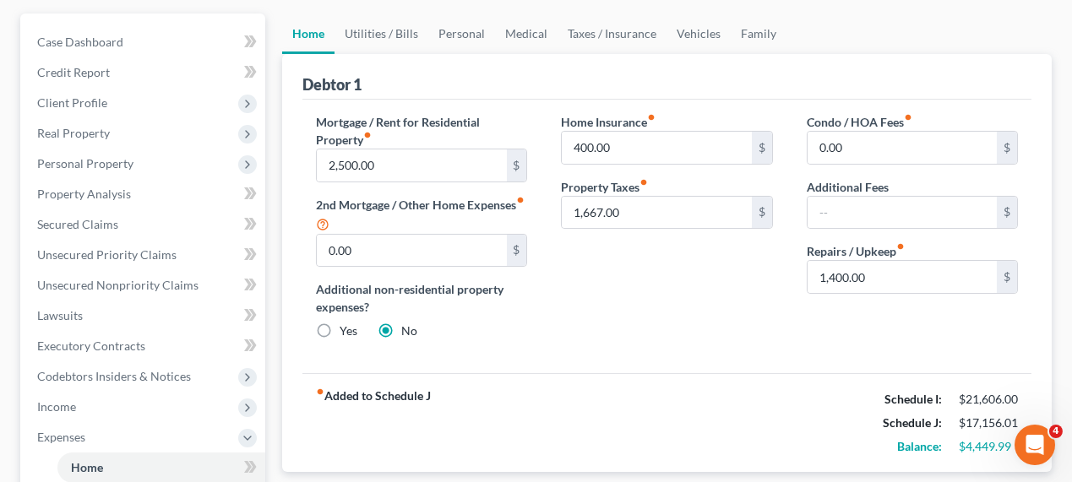
scroll to position [154, 0]
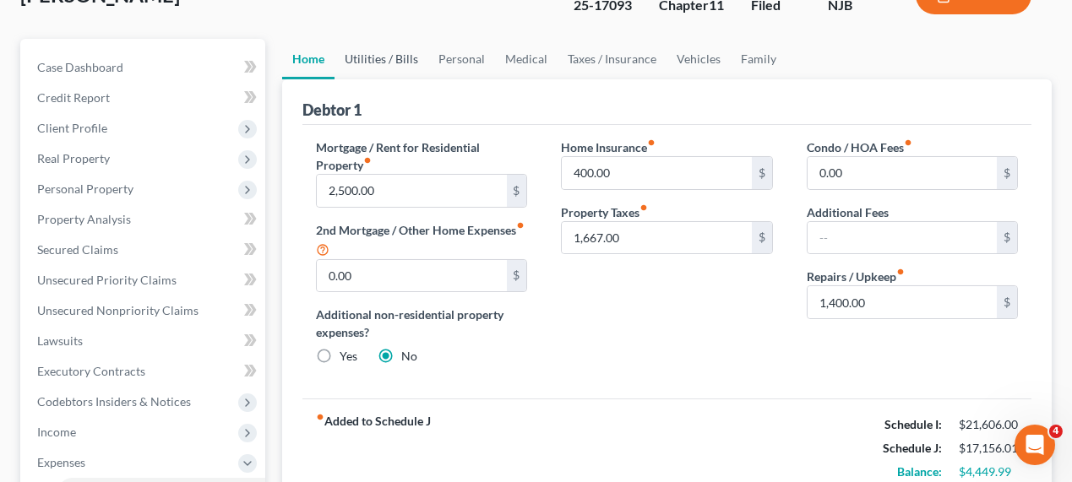
click at [371, 64] on link "Utilities / Bills" at bounding box center [381, 59] width 94 height 41
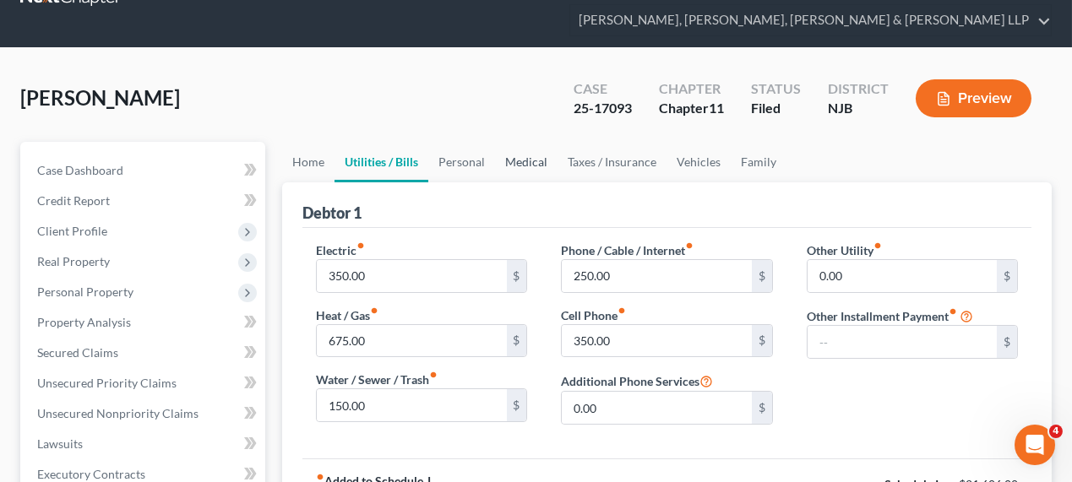
scroll to position [76, 0]
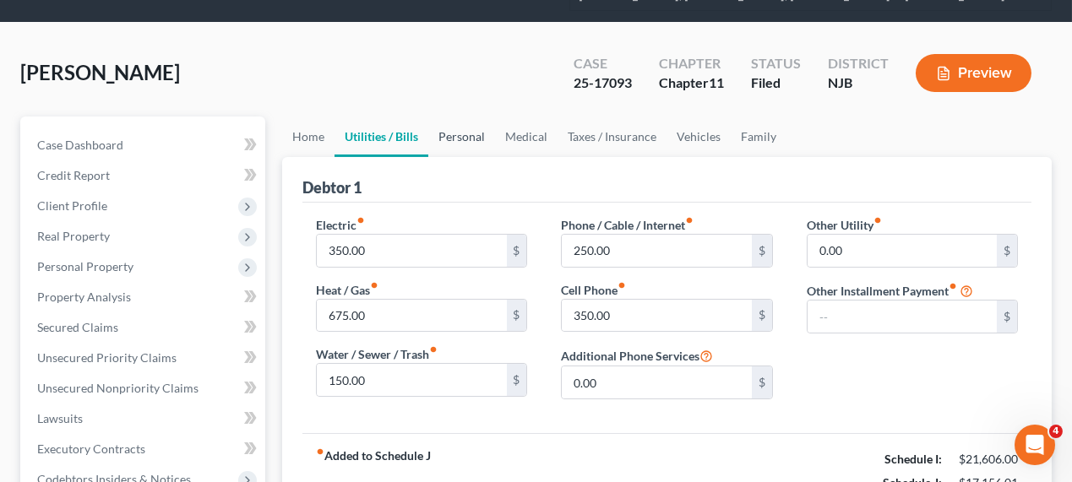
click at [454, 139] on link "Personal" at bounding box center [461, 137] width 67 height 41
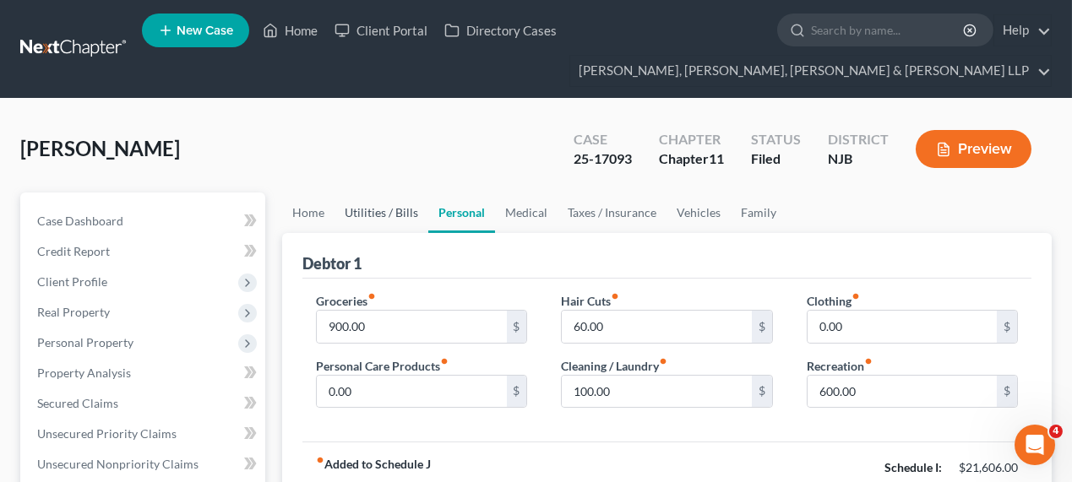
click at [393, 208] on link "Utilities / Bills" at bounding box center [381, 213] width 94 height 41
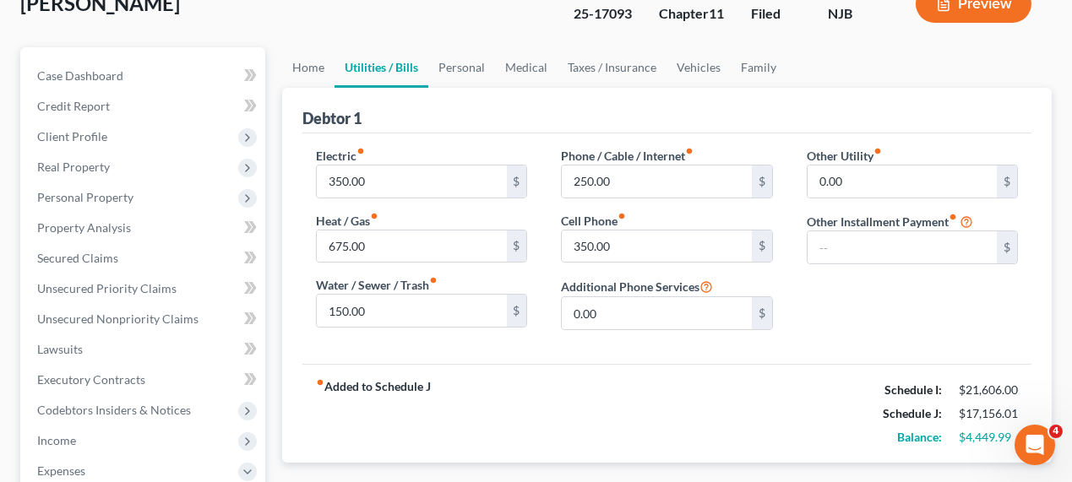
scroll to position [154, 0]
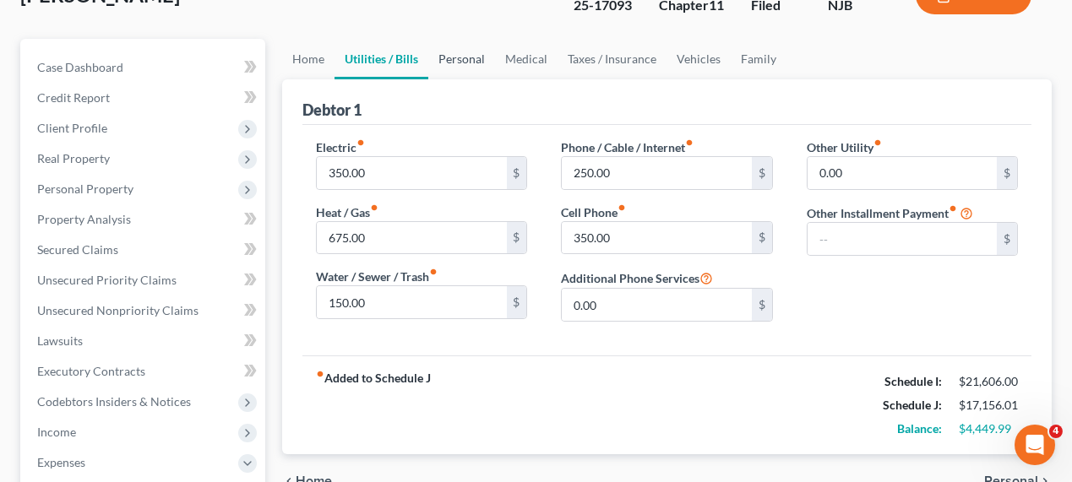
click at [431, 72] on link "Personal" at bounding box center [461, 59] width 67 height 41
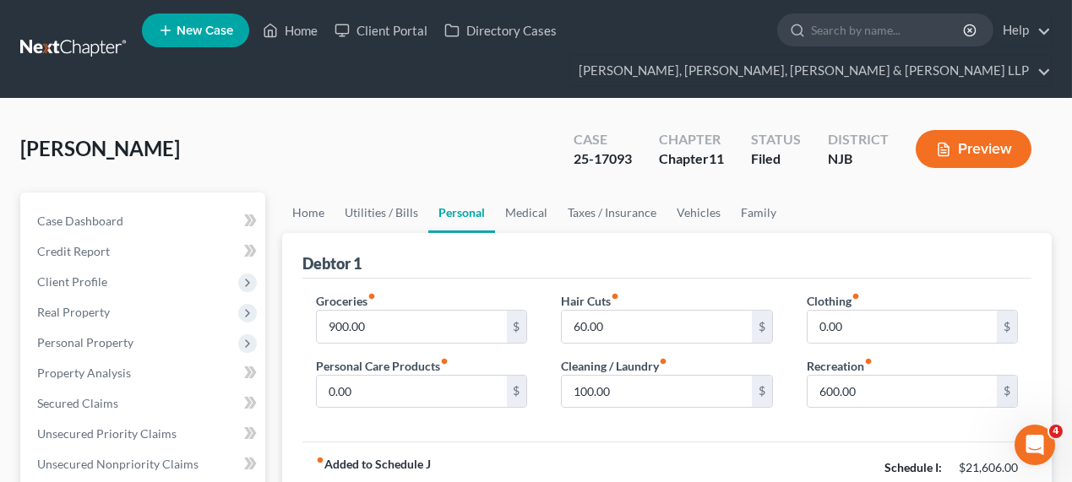
scroll to position [76, 0]
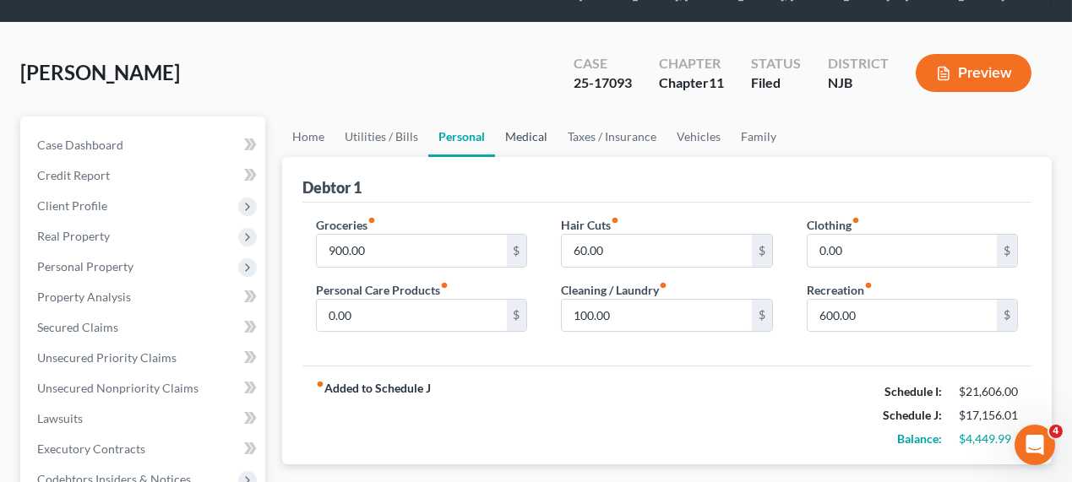
click at [540, 133] on link "Medical" at bounding box center [526, 137] width 62 height 41
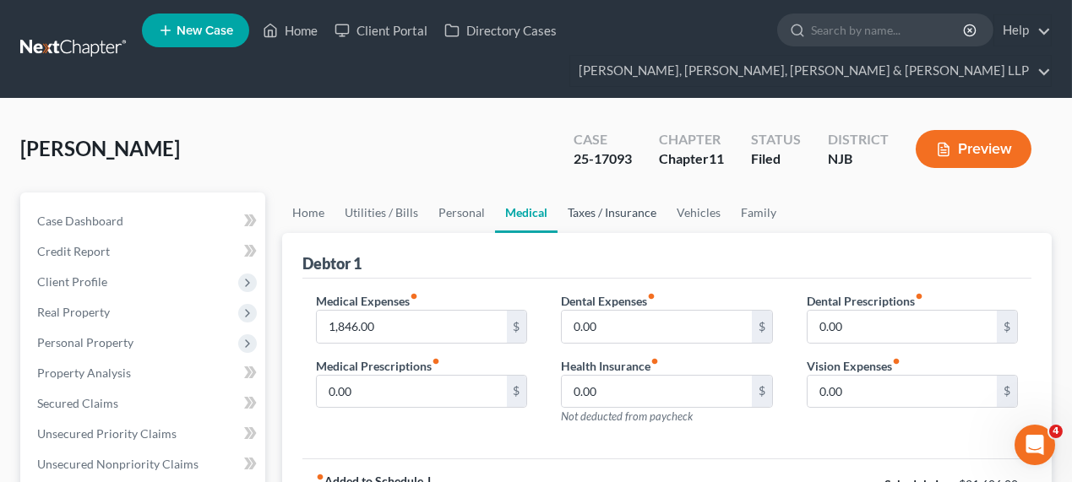
click at [622, 218] on link "Taxes / Insurance" at bounding box center [611, 213] width 109 height 41
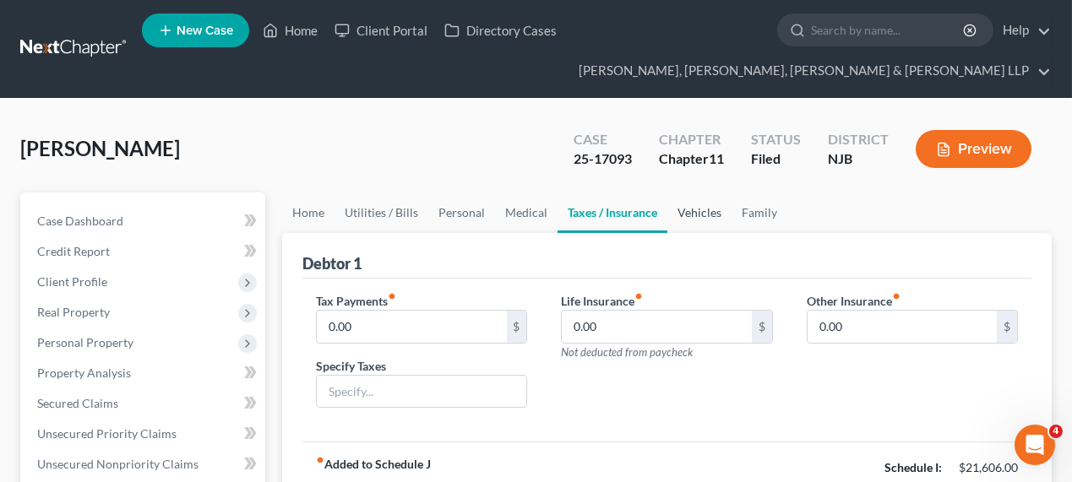
click at [687, 215] on link "Vehicles" at bounding box center [699, 213] width 64 height 41
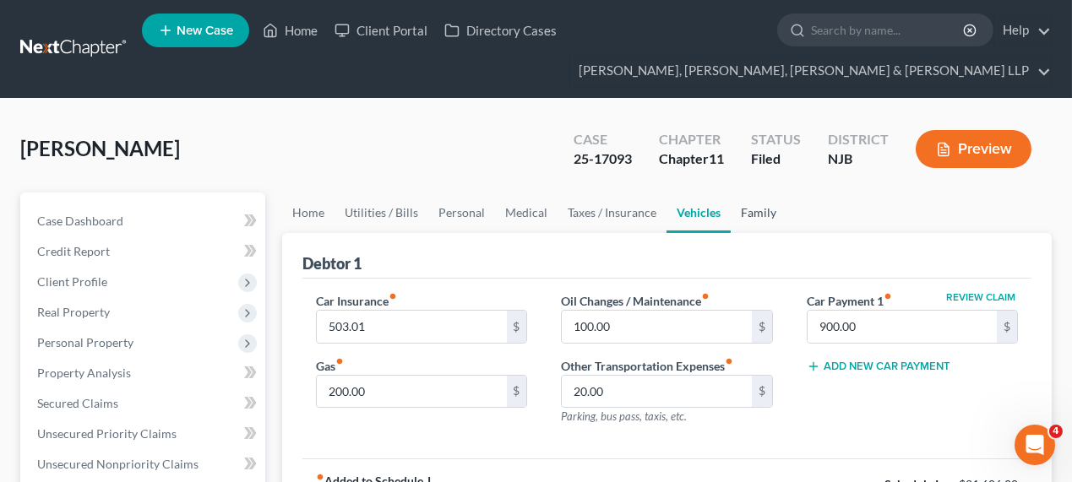
click at [761, 220] on link "Family" at bounding box center [759, 213] width 56 height 41
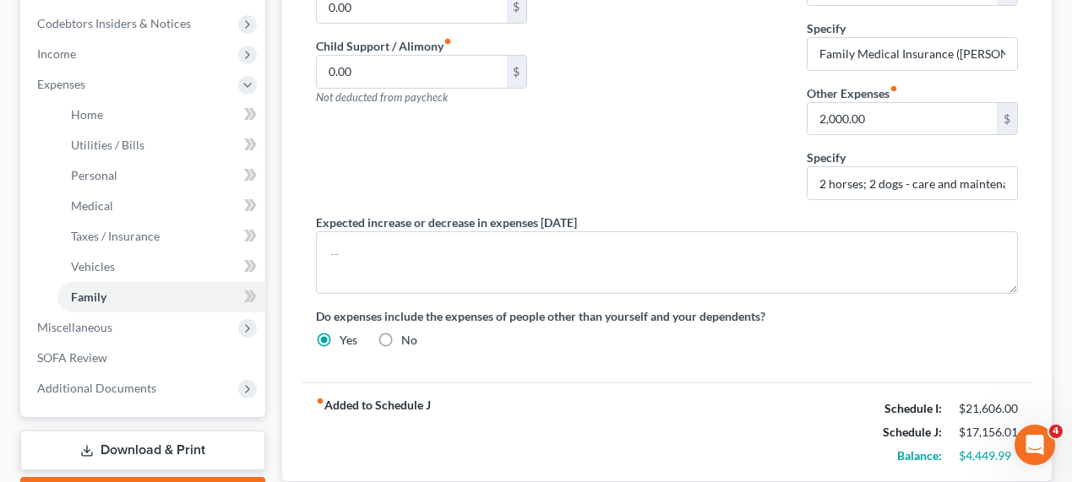
scroll to position [643, 0]
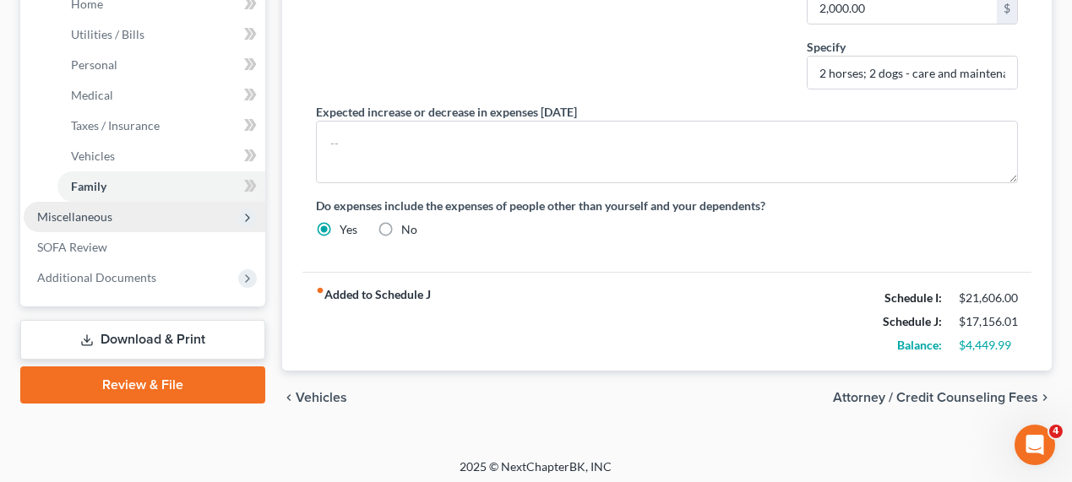
click at [118, 224] on span "Miscellaneous" at bounding box center [145, 217] width 242 height 30
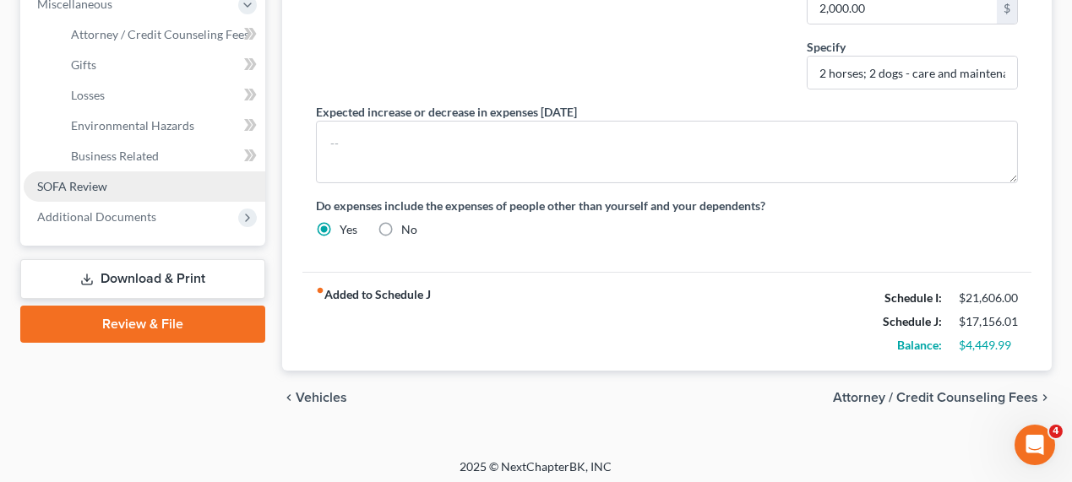
click at [126, 191] on link "SOFA Review" at bounding box center [145, 186] width 242 height 30
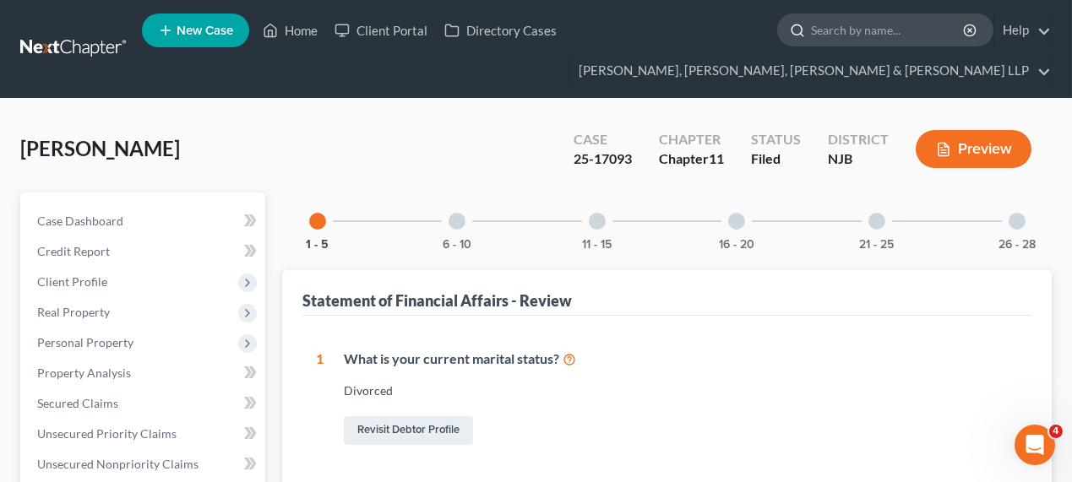
click at [845, 27] on input "search" at bounding box center [888, 29] width 155 height 31
type input "anwar"
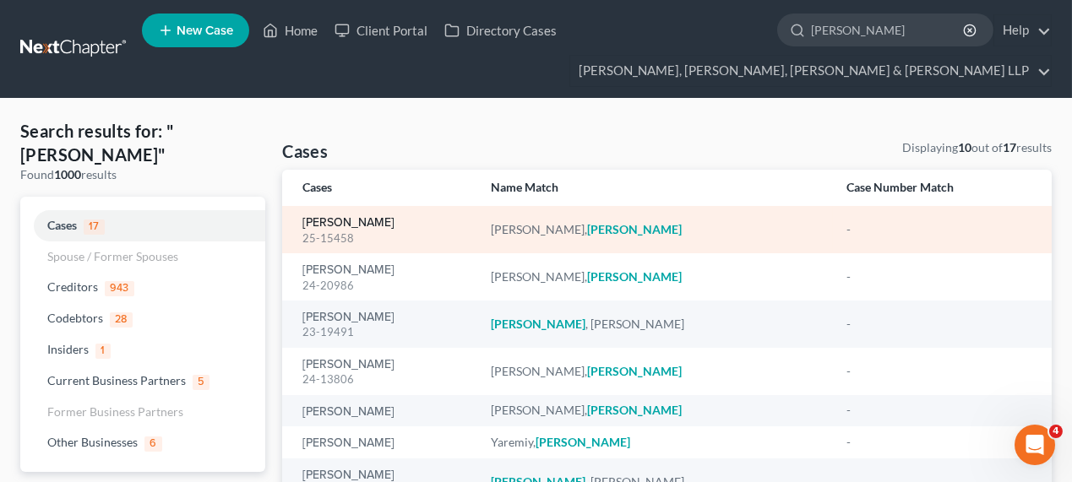
click at [377, 221] on link "[PERSON_NAME]" at bounding box center [348, 223] width 92 height 12
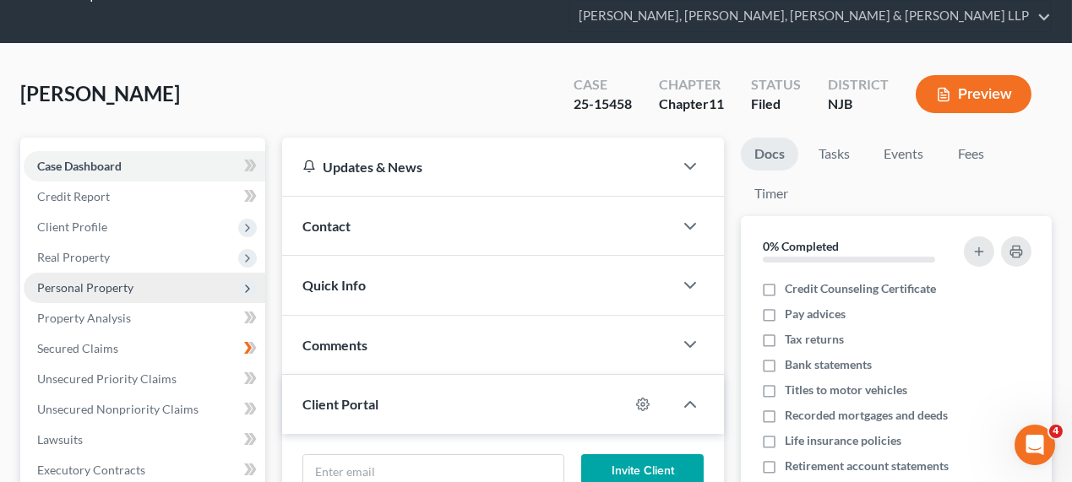
scroll to position [154, 0]
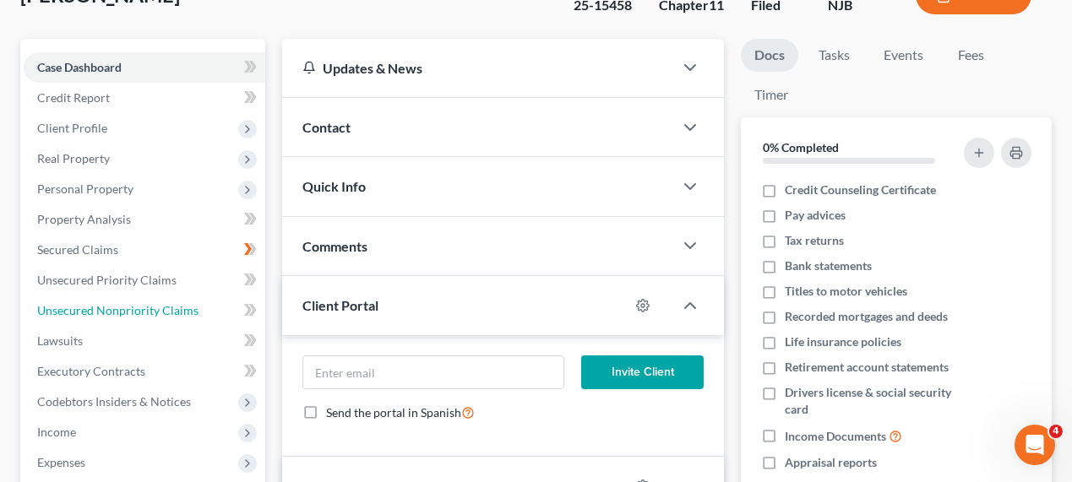
drag, startPoint x: 128, startPoint y: 301, endPoint x: 269, endPoint y: 241, distance: 153.6
click at [128, 303] on span "Unsecured Nonpriority Claims" at bounding box center [117, 310] width 161 height 14
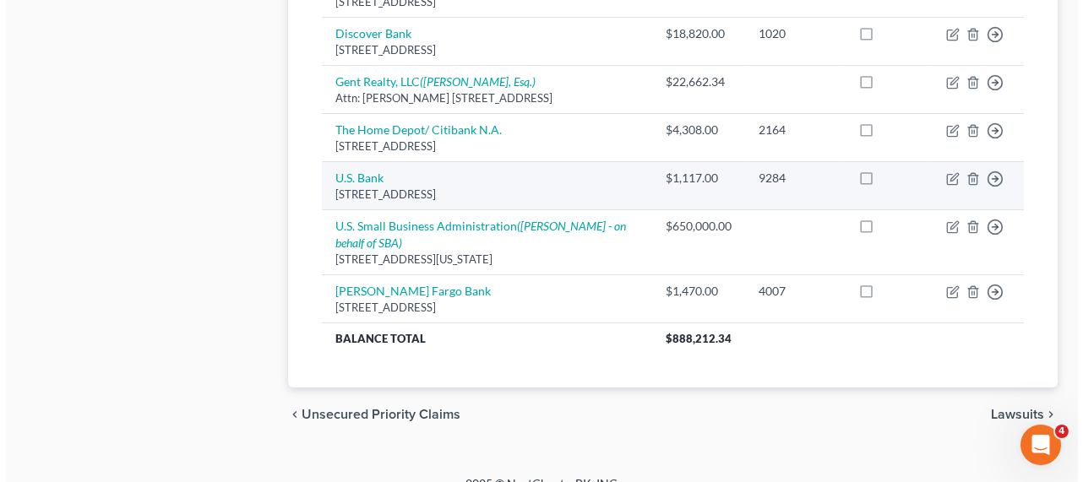
scroll to position [725, 0]
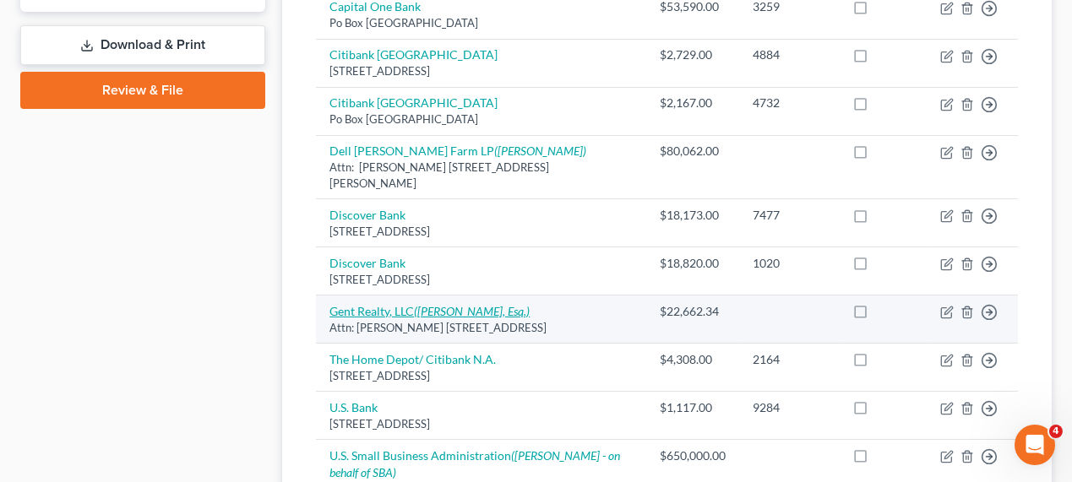
click at [442, 304] on icon "(Joseph Shackil, Esq.)" at bounding box center [472, 311] width 116 height 14
select select "33"
select select "14"
select select "0"
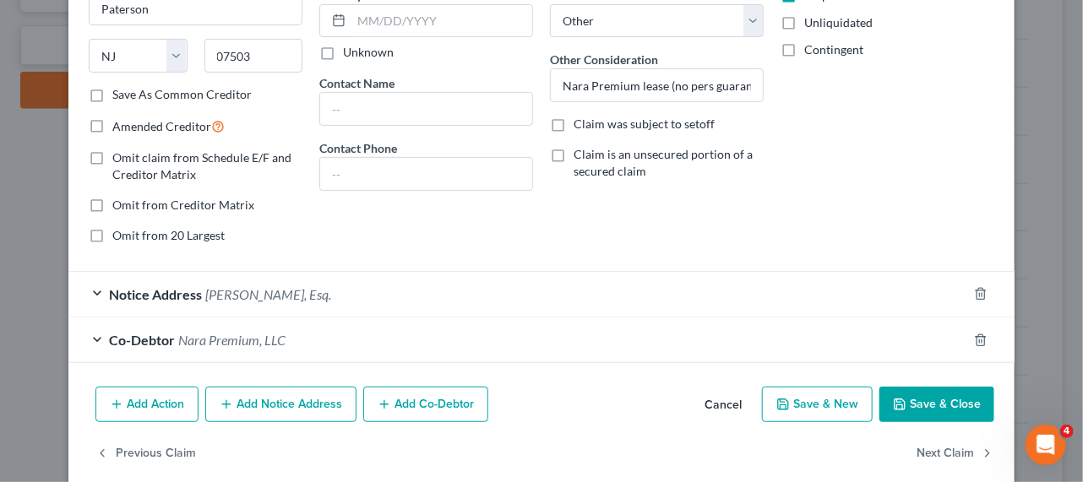
scroll to position [263, 0]
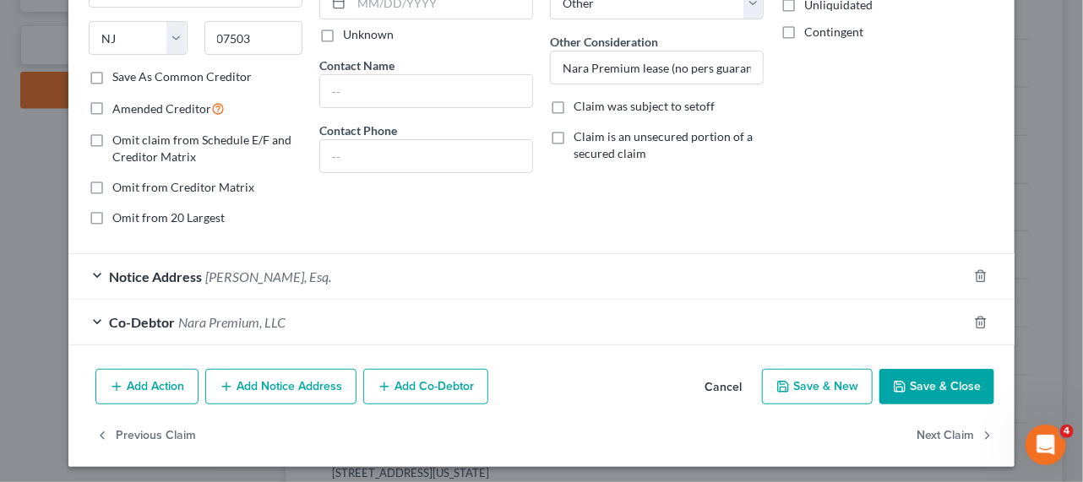
click at [366, 326] on div "Co-Debtor Nara Premium, LLC" at bounding box center [517, 322] width 899 height 45
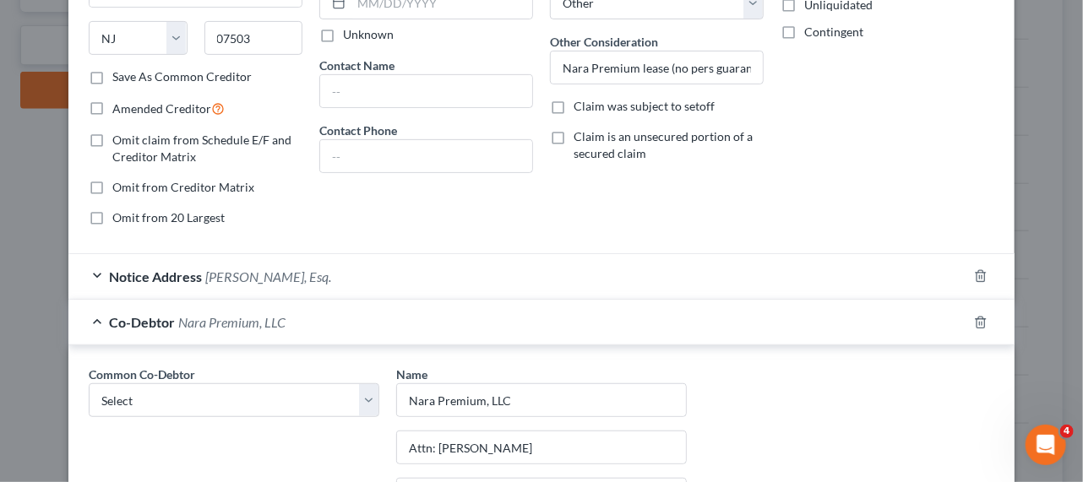
click at [364, 280] on div "Notice Address Joseph Shackil, Esq." at bounding box center [517, 276] width 899 height 45
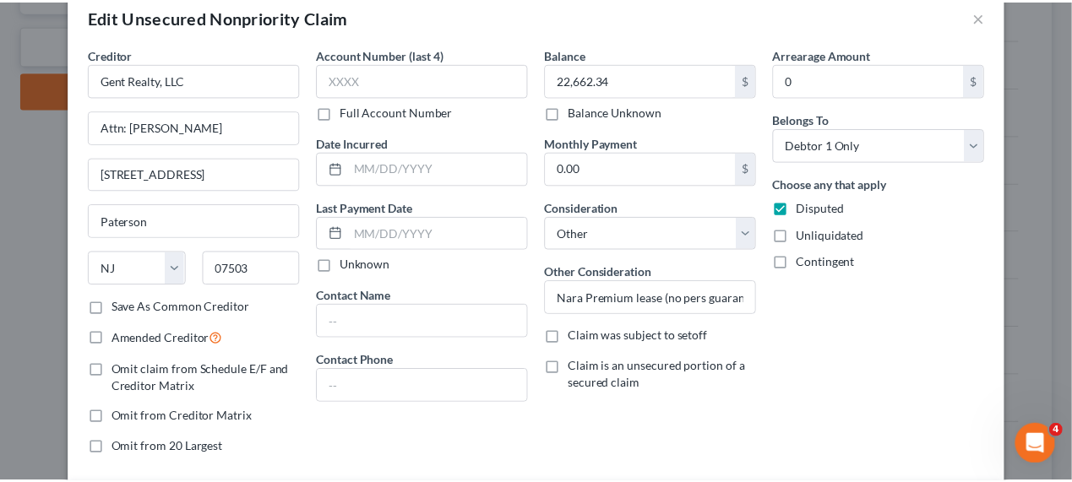
scroll to position [0, 0]
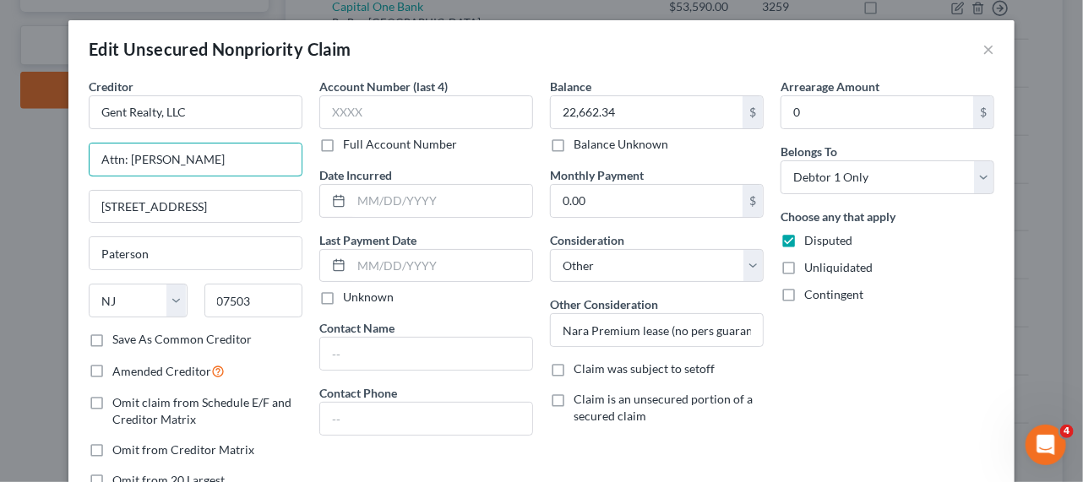
drag, startPoint x: 221, startPoint y: 159, endPoint x: 54, endPoint y: 153, distance: 167.3
click at [54, 153] on div "Edit Unsecured Nonpriority Claim × Creditor * Gent Realty, LLC Attn: Edmond Fat…" at bounding box center [541, 241] width 1083 height 482
click at [994, 51] on div "Edit Unsecured Nonpriority Claim ×" at bounding box center [541, 48] width 946 height 57
click at [982, 49] on button "×" at bounding box center [988, 49] width 12 height 20
